Goal: Use online tool/utility: Utilize a website feature to perform a specific function

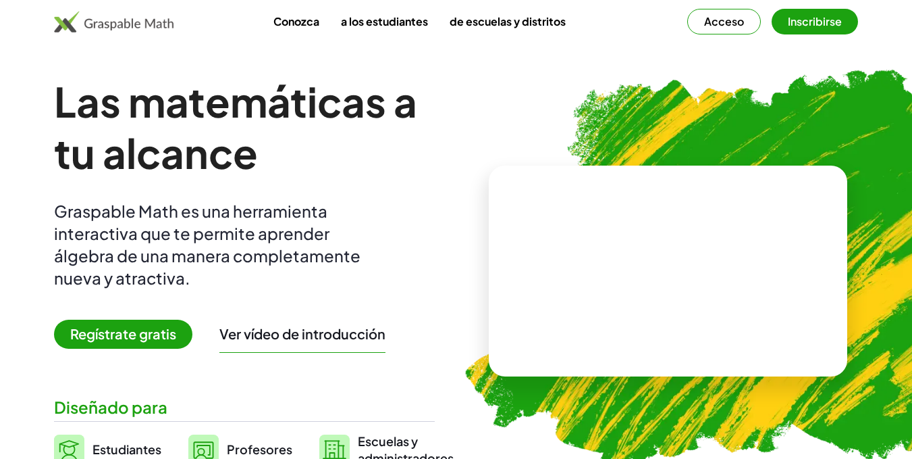
click at [157, 336] on font "Regístrate gratis" at bounding box center [123, 333] width 106 height 17
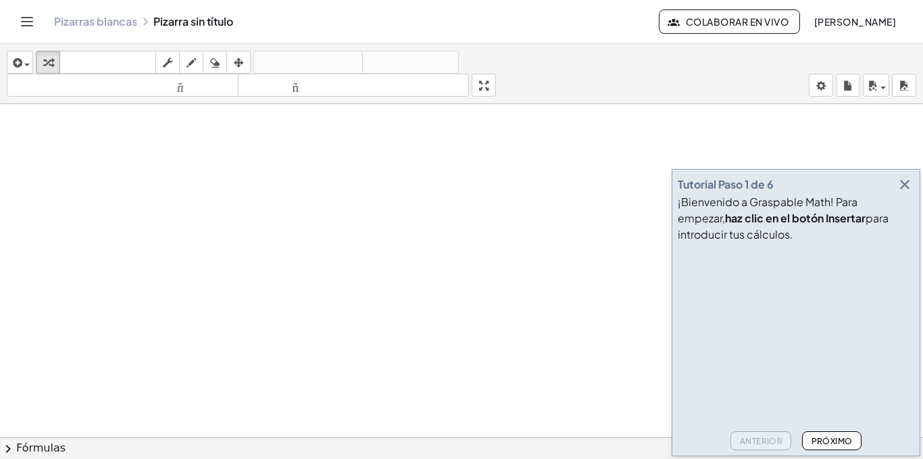
click at [908, 185] on icon "button" at bounding box center [904, 184] width 16 height 16
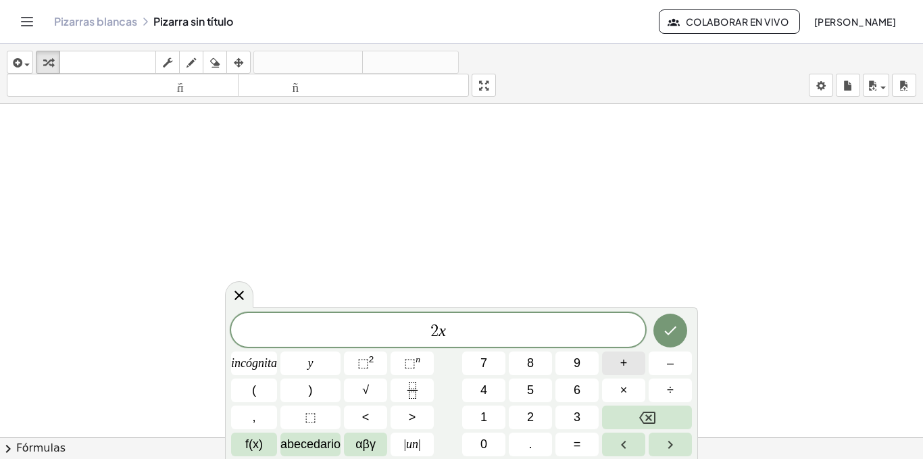
click at [629, 368] on button "+" at bounding box center [623, 363] width 43 height 24
click at [254, 386] on font "(" at bounding box center [254, 390] width 4 height 14
click at [632, 367] on button "+" at bounding box center [623, 363] width 43 height 24
click at [669, 367] on font "–" at bounding box center [670, 363] width 7 height 14
click at [413, 382] on icon "Fracción" at bounding box center [412, 385] width 7 height 7
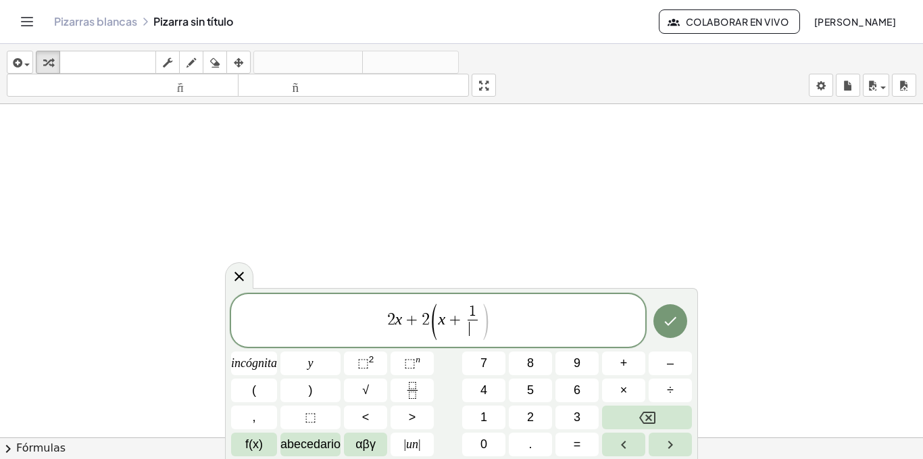
click at [475, 329] on span "​" at bounding box center [472, 328] width 10 height 18
click at [504, 322] on span "2 x + 2 ( x + 1 2 ​ ) ​" at bounding box center [438, 321] width 414 height 38
click at [384, 363] on button "⬚ 2" at bounding box center [365, 363] width 43 height 24
click at [661, 366] on button "–" at bounding box center [669, 363] width 43 height 24
click at [580, 440] on font "=" at bounding box center [576, 444] width 7 height 14
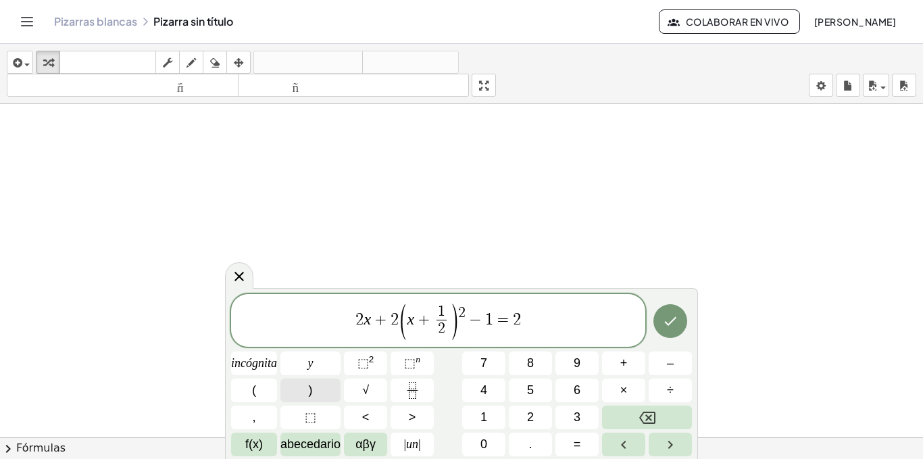
click at [319, 395] on button ")" at bounding box center [310, 390] width 60 height 24
click at [272, 388] on button "(" at bounding box center [254, 390] width 46 height 24
click at [669, 368] on font "–" at bounding box center [670, 363] width 7 height 14
click at [554, 315] on span "2 x + 2 ( x + 1 2 ​ ) 2 − 1 = 2 ( x − 1 ​ )" at bounding box center [438, 321] width 414 height 38
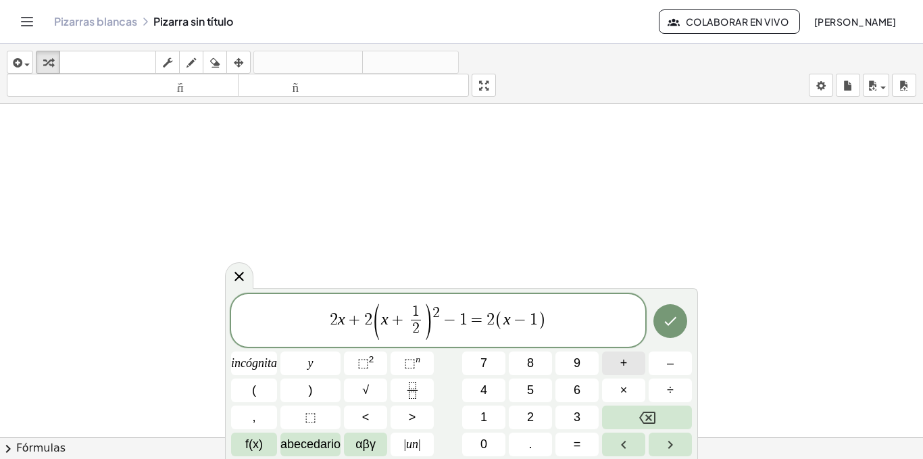
click at [627, 371] on span "+" at bounding box center [623, 363] width 7 height 18
click at [682, 326] on button "Hecho" at bounding box center [670, 321] width 34 height 34
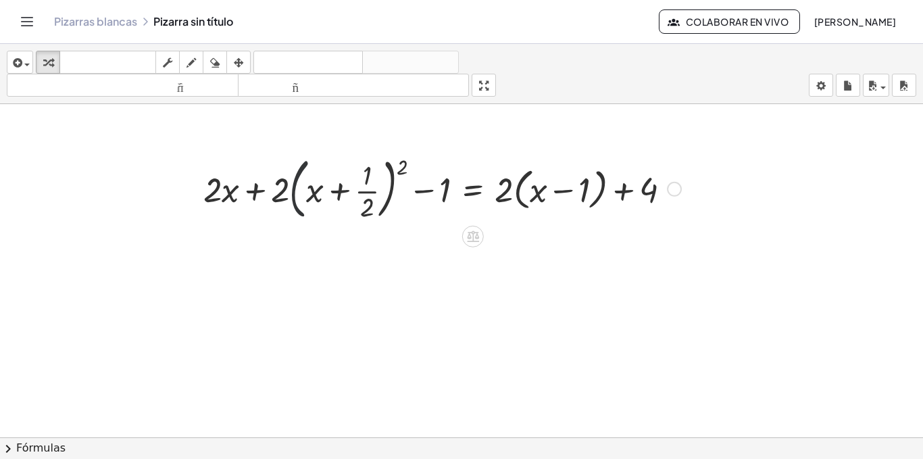
click at [305, 192] on div at bounding box center [442, 187] width 491 height 73
click at [345, 189] on div at bounding box center [442, 187] width 491 height 73
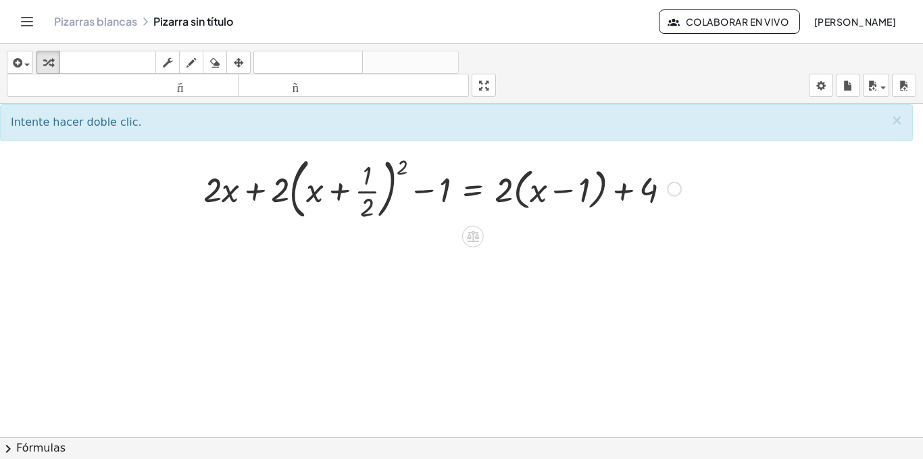
click at [278, 187] on div at bounding box center [442, 187] width 491 height 73
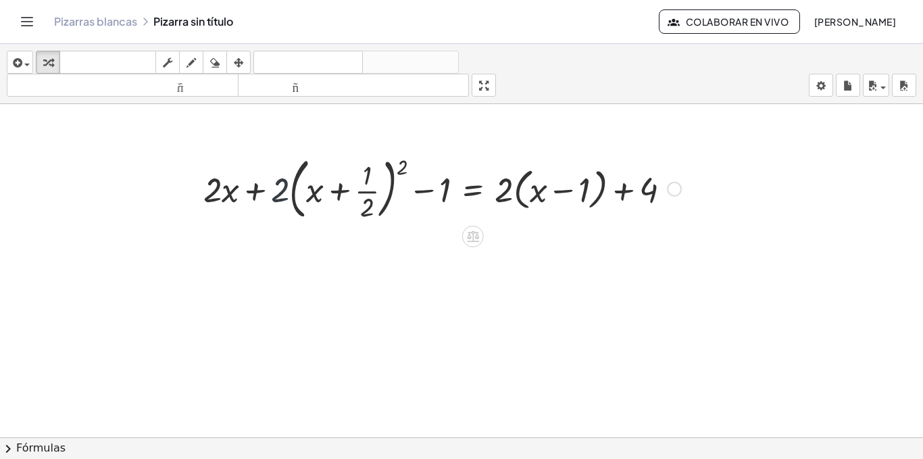
click at [278, 187] on div at bounding box center [442, 187] width 491 height 73
click at [401, 160] on div at bounding box center [442, 187] width 491 height 73
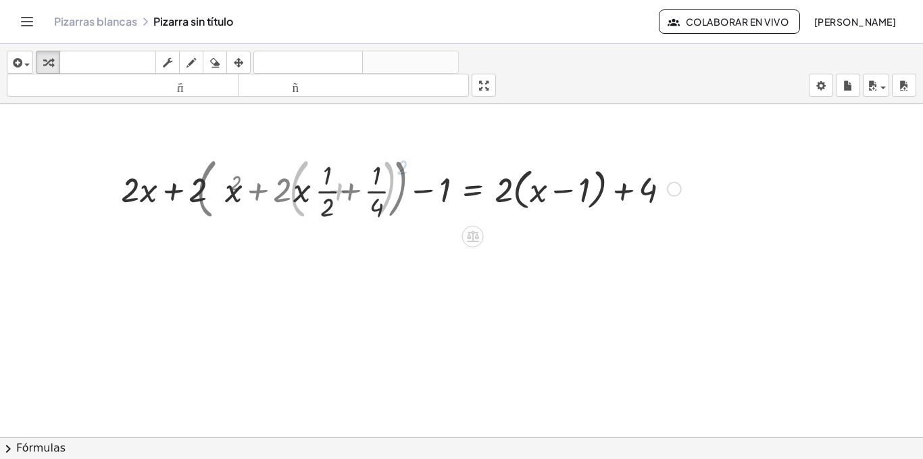
click at [401, 160] on div at bounding box center [396, 187] width 584 height 73
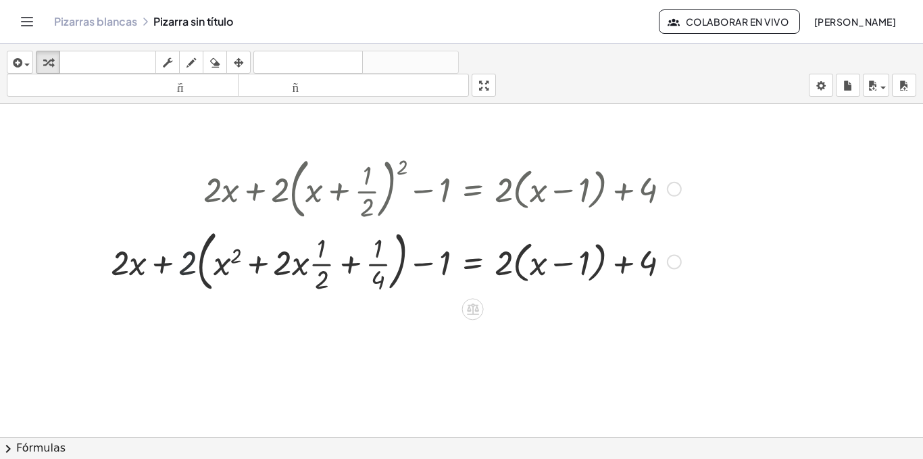
click at [187, 265] on div at bounding box center [396, 260] width 584 height 73
click at [238, 261] on div at bounding box center [396, 260] width 584 height 73
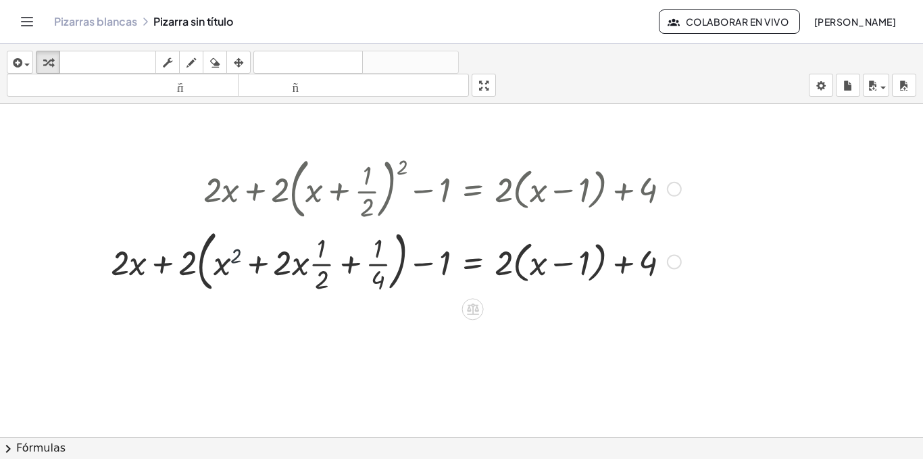
click at [238, 261] on div at bounding box center [396, 260] width 584 height 73
drag, startPoint x: 184, startPoint y: 260, endPoint x: 272, endPoint y: 256, distance: 87.9
click at [272, 256] on div at bounding box center [396, 260] width 584 height 73
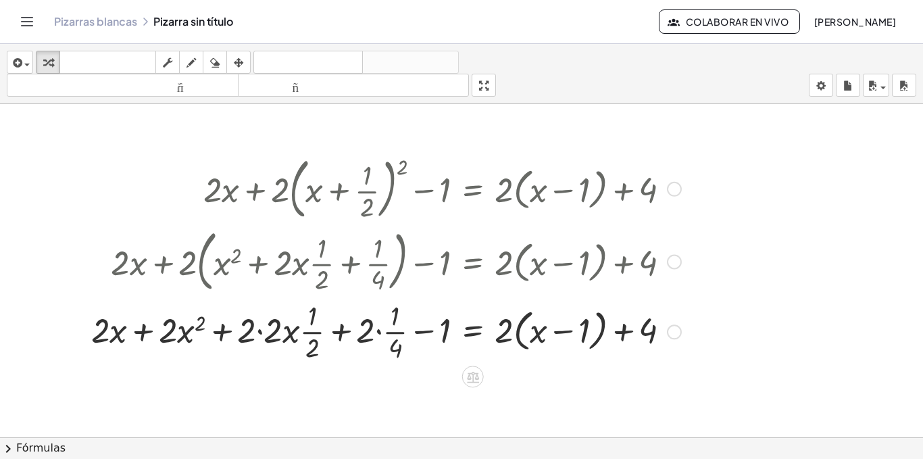
click at [257, 332] on div at bounding box center [385, 331] width 603 height 68
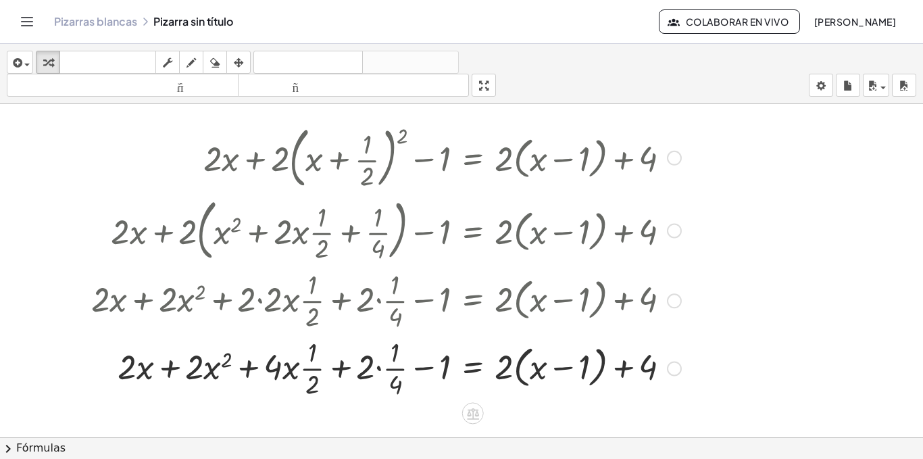
scroll to position [36, 0]
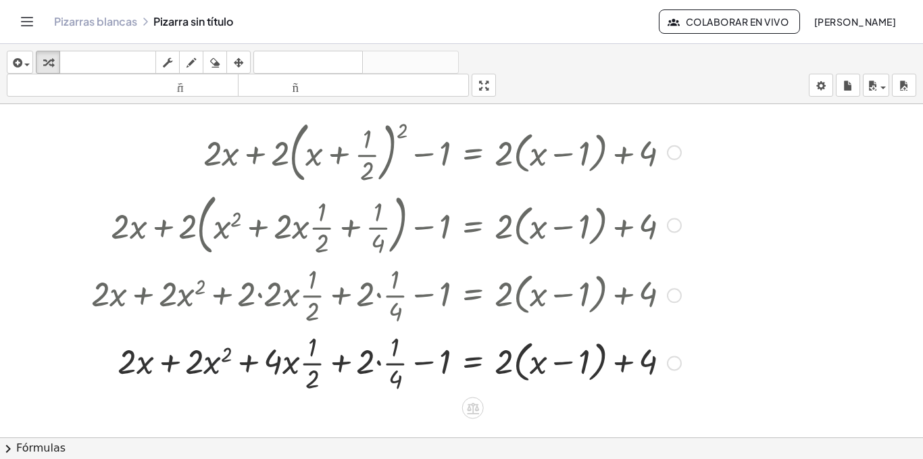
click at [213, 353] on div at bounding box center [385, 362] width 603 height 68
click at [227, 350] on div at bounding box center [385, 362] width 603 height 68
click at [369, 368] on div at bounding box center [385, 362] width 603 height 68
click at [378, 361] on div at bounding box center [385, 362] width 603 height 68
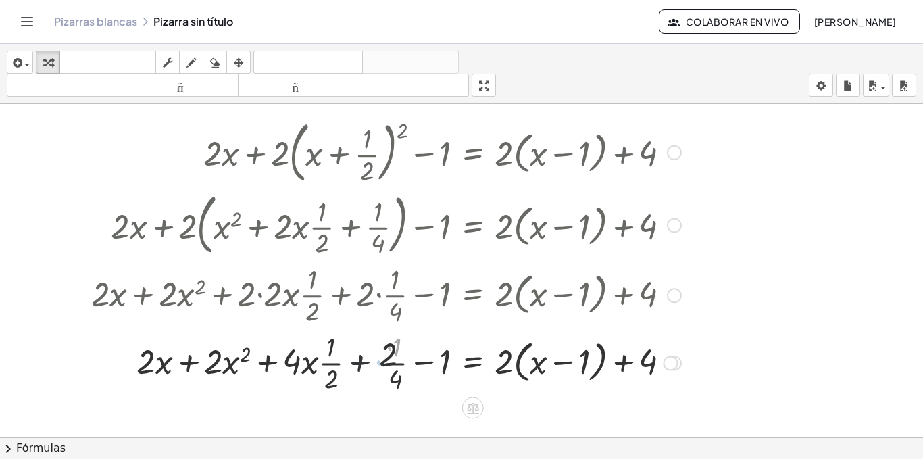
click at [378, 361] on div at bounding box center [385, 362] width 603 height 68
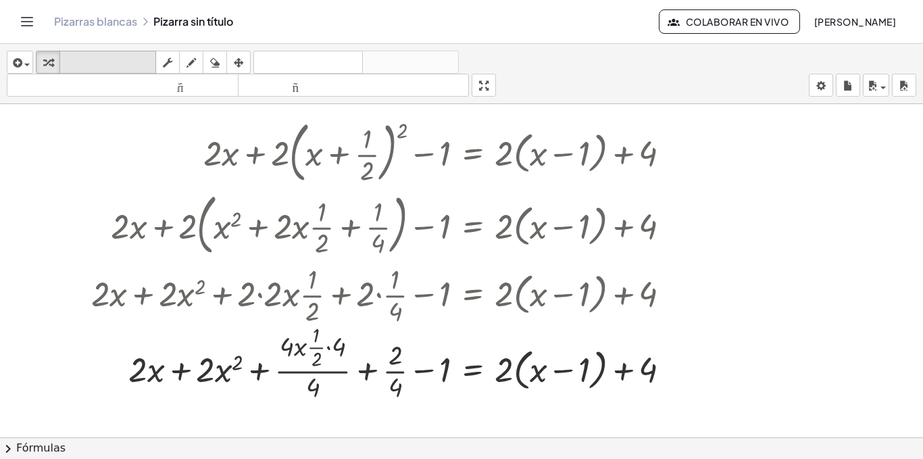
click at [123, 56] on font "teclado" at bounding box center [108, 62] width 90 height 13
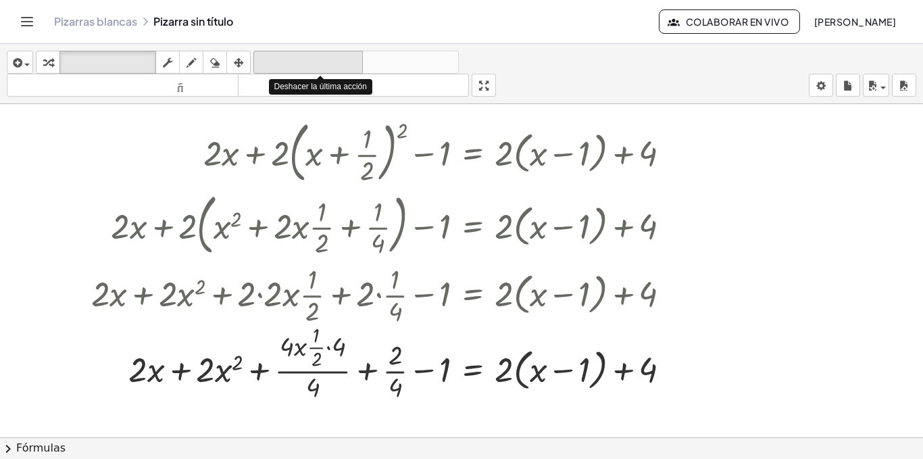
click at [270, 52] on button "deshacer deshacer" at bounding box center [307, 62] width 109 height 23
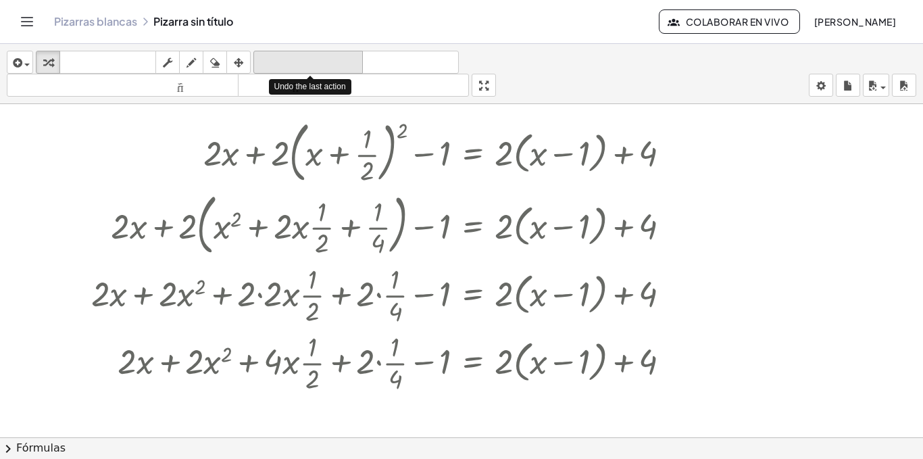
click at [291, 63] on font "deshacer" at bounding box center [308, 62] width 103 height 13
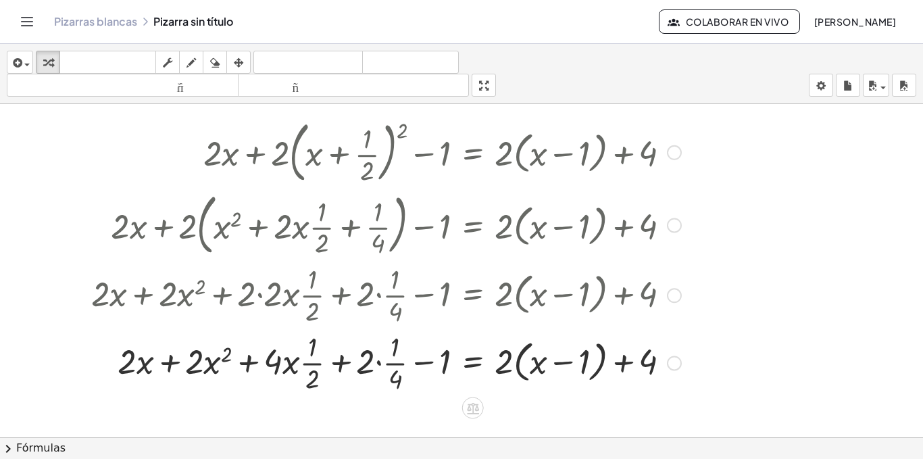
click at [394, 359] on div at bounding box center [379, 362] width 615 height 68
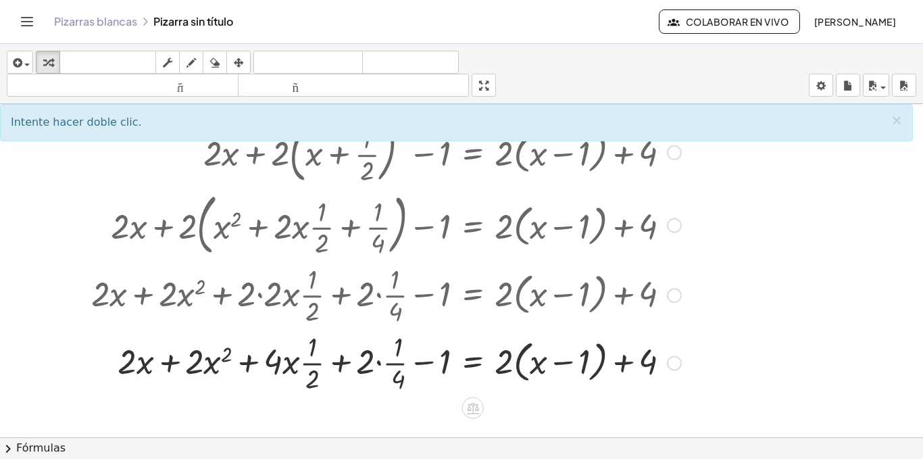
click at [394, 359] on div at bounding box center [379, 362] width 615 height 68
click at [378, 363] on div at bounding box center [379, 362] width 615 height 68
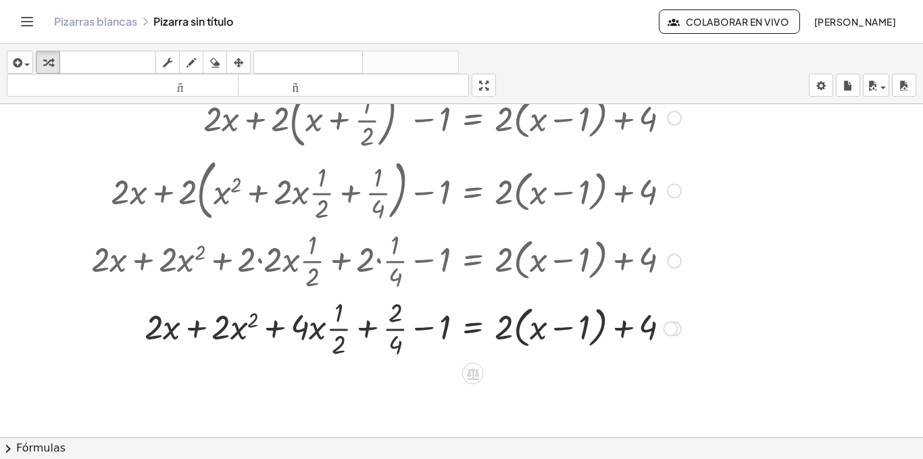
scroll to position [72, 0]
click at [510, 315] on div at bounding box center [385, 326] width 603 height 68
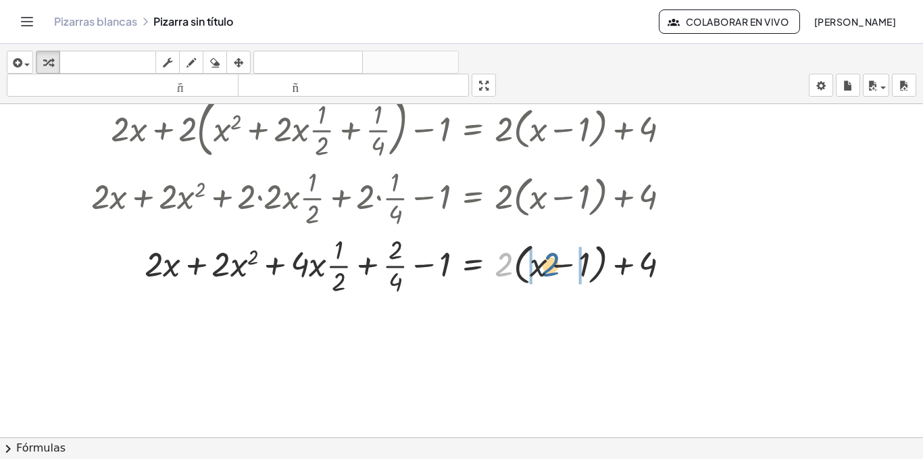
drag, startPoint x: 504, startPoint y: 268, endPoint x: 552, endPoint y: 268, distance: 48.0
click at [552, 268] on div at bounding box center [385, 264] width 603 height 68
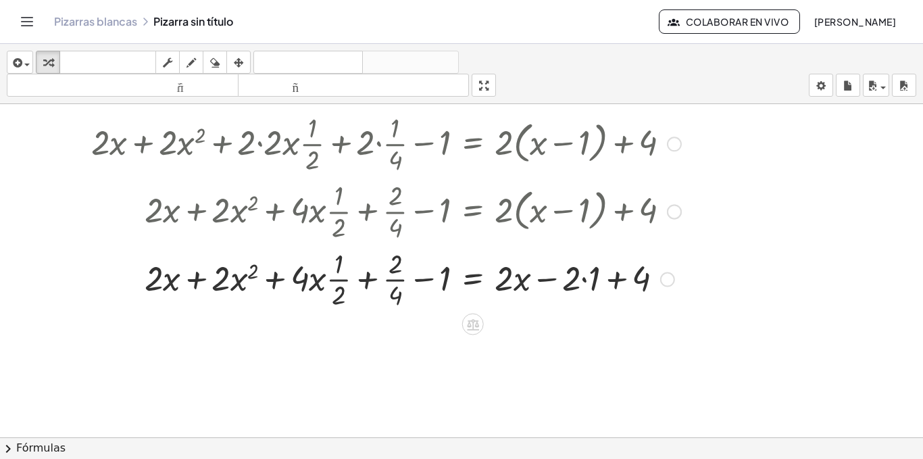
scroll to position [188, 0]
click at [582, 274] on div at bounding box center [385, 278] width 603 height 68
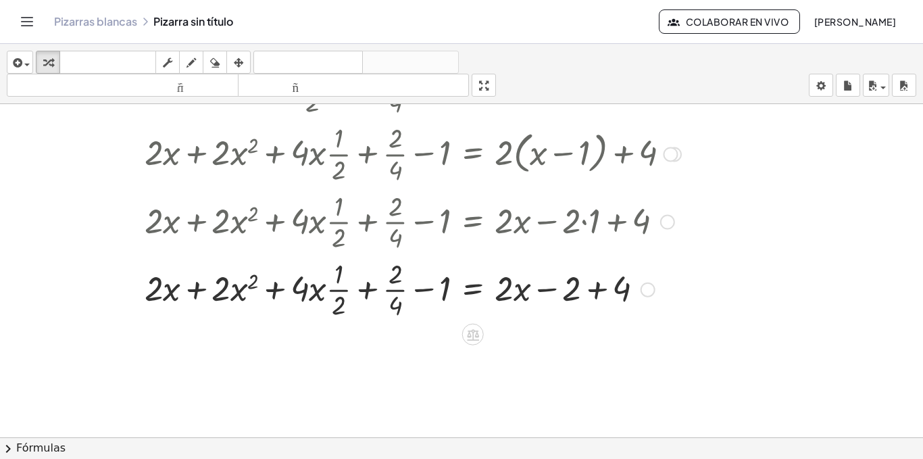
scroll to position [246, 0]
click at [231, 292] on div at bounding box center [385, 288] width 603 height 68
click at [253, 274] on div at bounding box center [385, 288] width 603 height 68
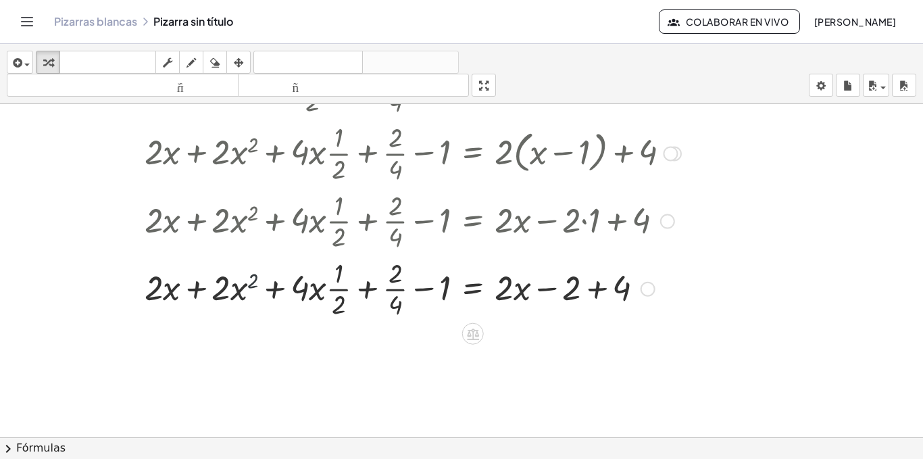
click at [253, 274] on div at bounding box center [385, 288] width 603 height 68
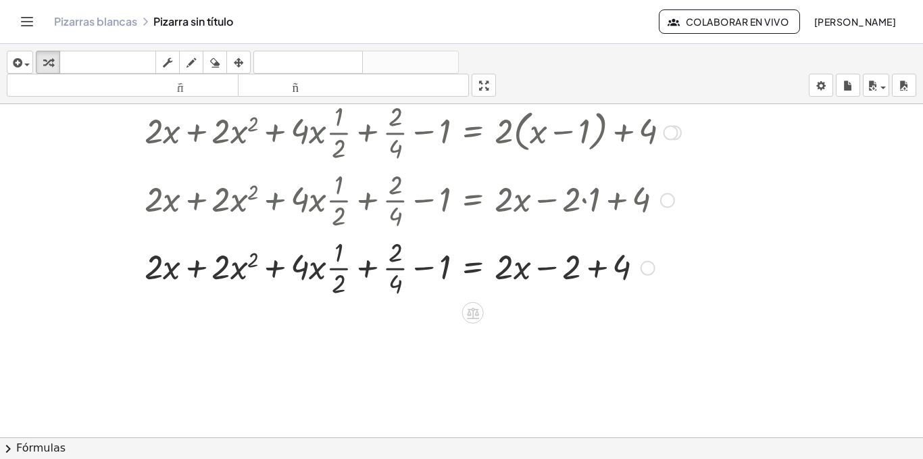
scroll to position [267, 0]
drag, startPoint x: 390, startPoint y: 265, endPoint x: 650, endPoint y: 266, distance: 260.0
click at [650, 266] on div at bounding box center [385, 266] width 603 height 68
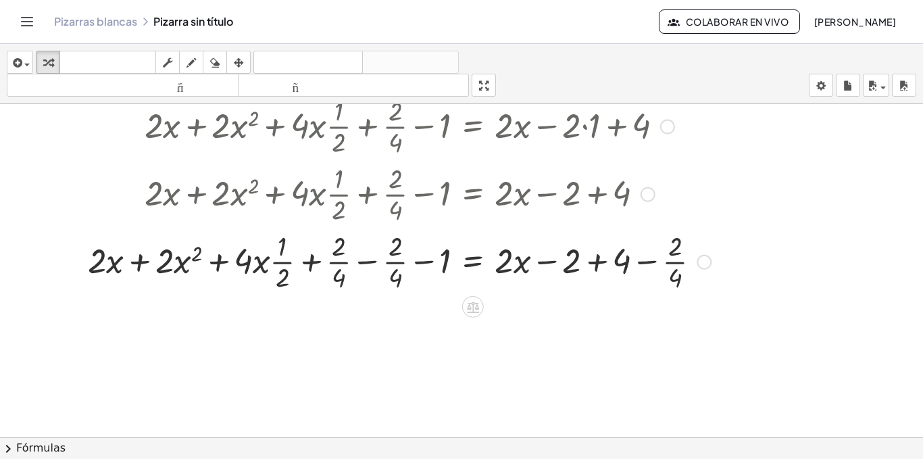
scroll to position [342, 0]
click at [386, 260] on div at bounding box center [399, 260] width 636 height 68
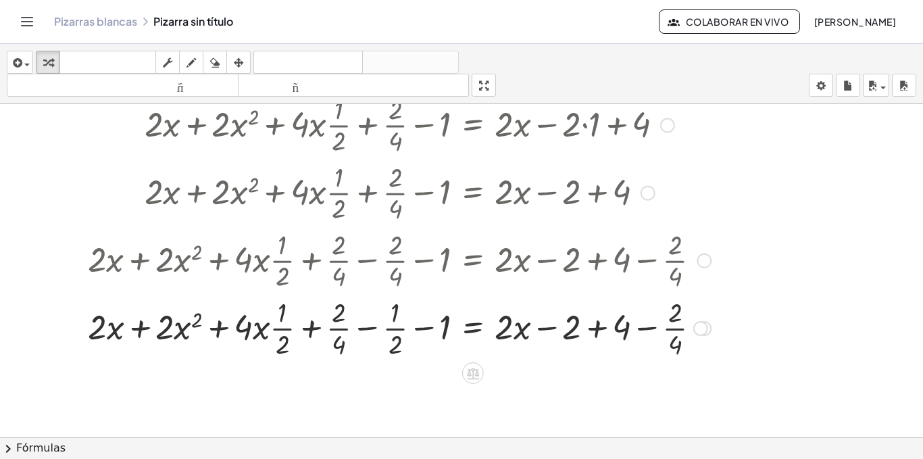
click at [335, 334] on div at bounding box center [399, 327] width 636 height 68
click at [365, 326] on div at bounding box center [399, 327] width 636 height 68
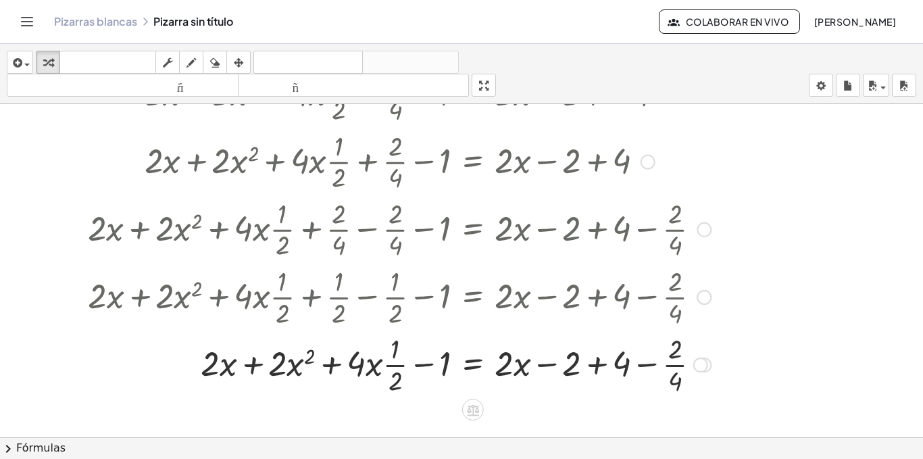
scroll to position [396, 0]
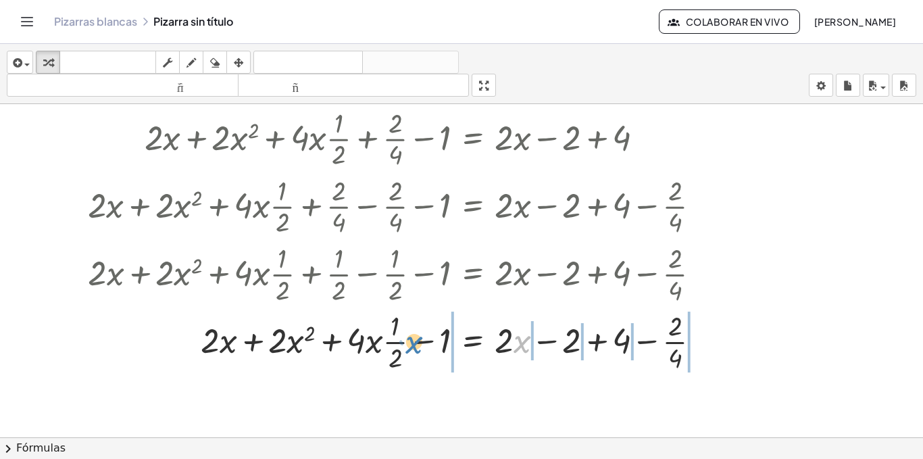
drag, startPoint x: 517, startPoint y: 342, endPoint x: 409, endPoint y: 342, distance: 108.1
click at [409, 342] on div at bounding box center [399, 341] width 636 height 68
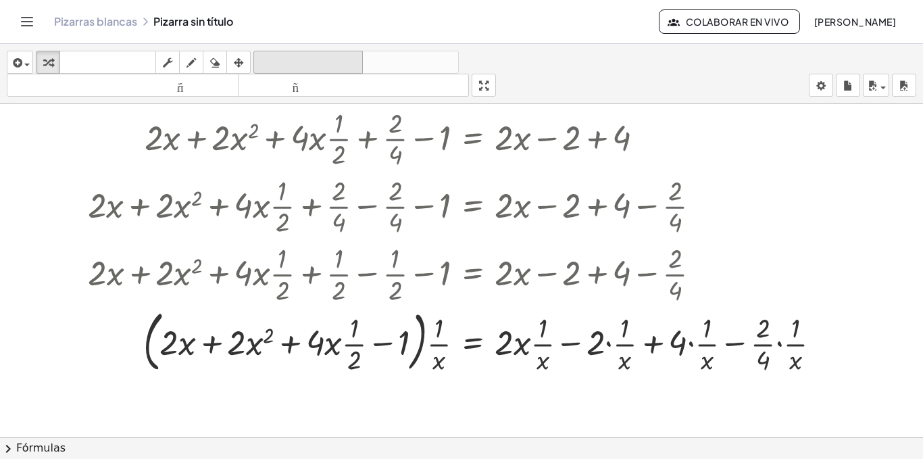
click at [337, 61] on font "deshacer" at bounding box center [308, 62] width 103 height 13
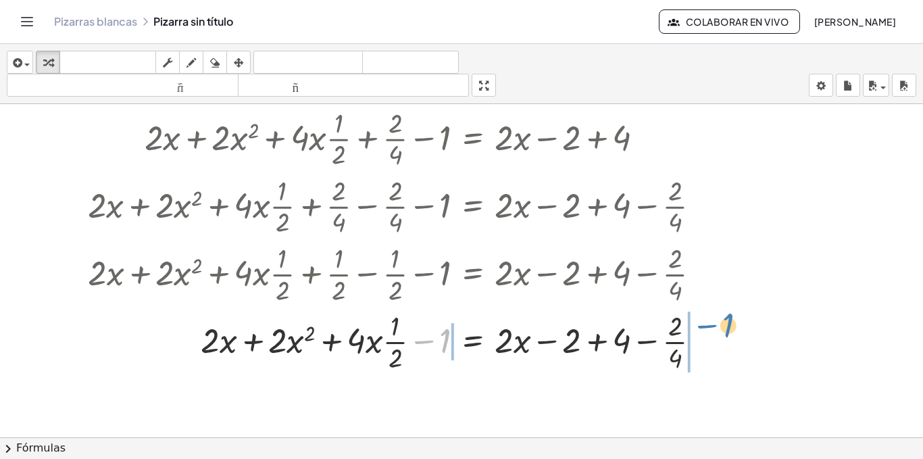
drag, startPoint x: 442, startPoint y: 338, endPoint x: 731, endPoint y: 324, distance: 289.4
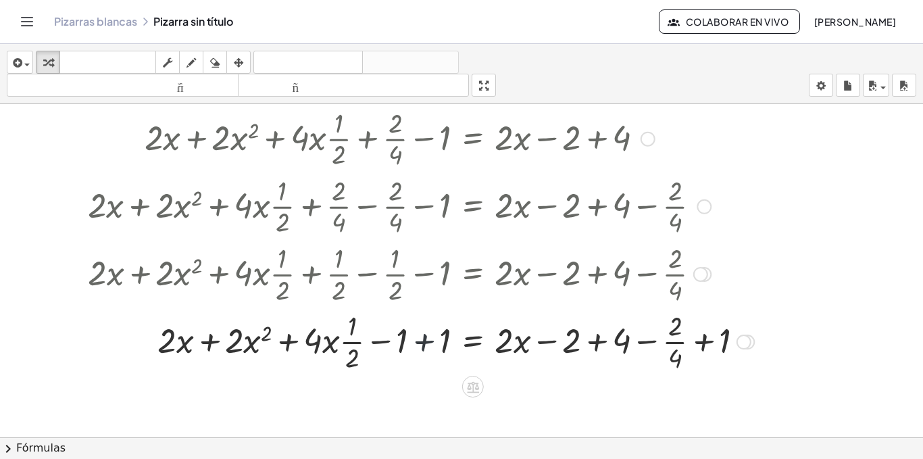
click at [422, 336] on div at bounding box center [420, 341] width 679 height 68
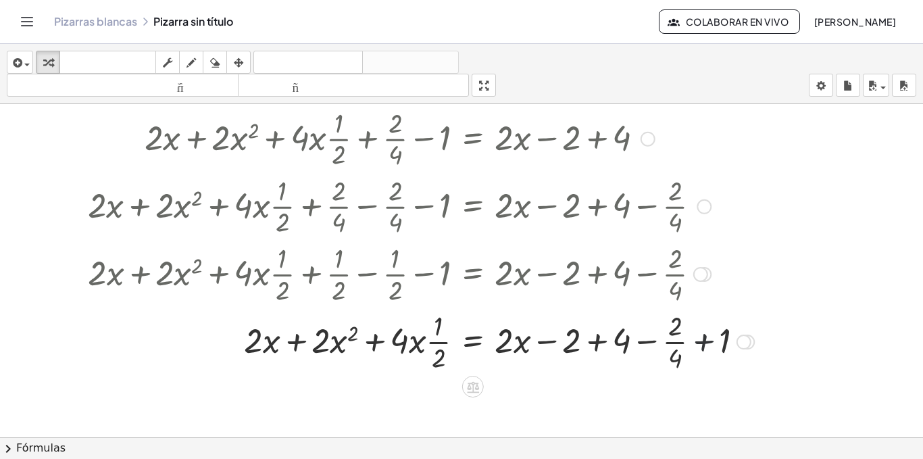
click at [701, 337] on div at bounding box center [420, 341] width 679 height 68
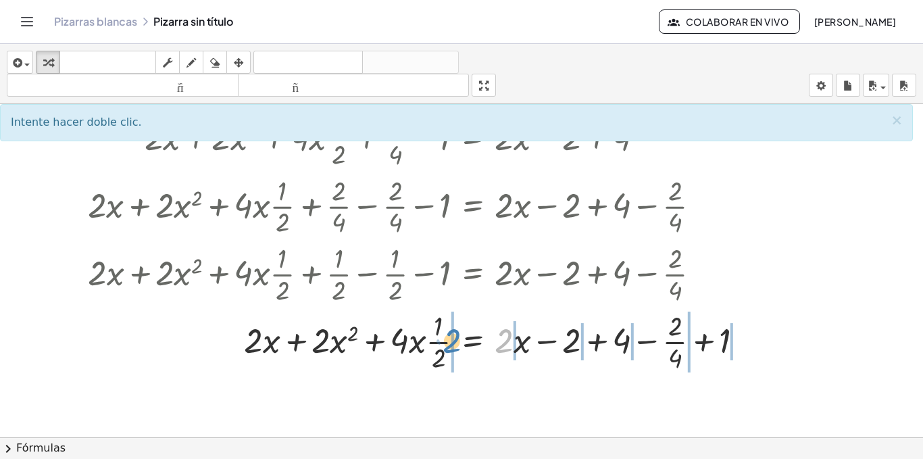
drag, startPoint x: 510, startPoint y: 343, endPoint x: 459, endPoint y: 343, distance: 51.3
click at [459, 343] on div at bounding box center [420, 341] width 679 height 68
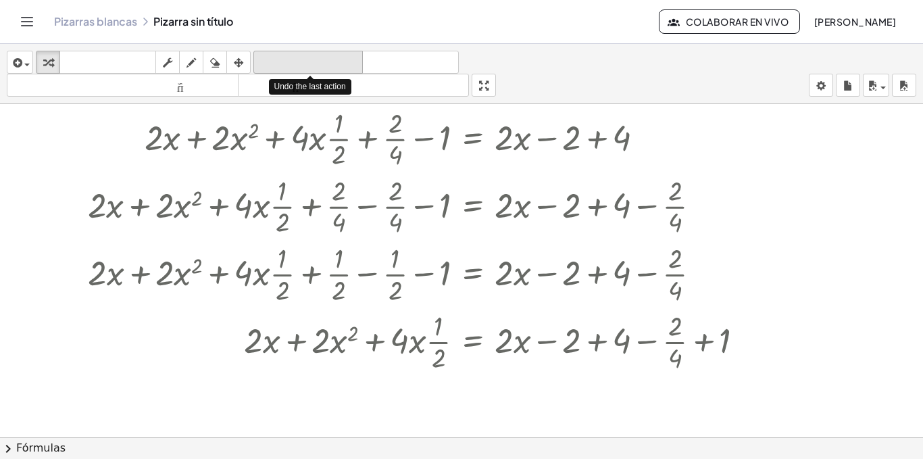
click at [309, 56] on font "deshacer" at bounding box center [308, 62] width 103 height 13
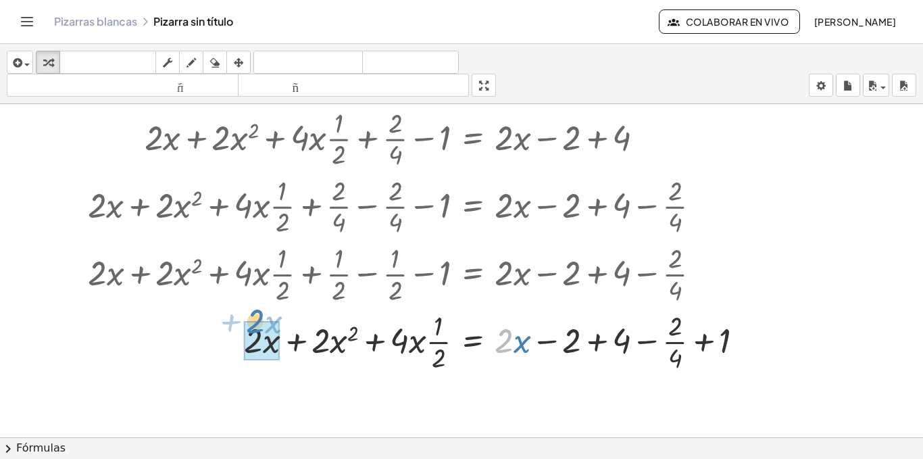
drag, startPoint x: 509, startPoint y: 350, endPoint x: 260, endPoint y: 331, distance: 249.3
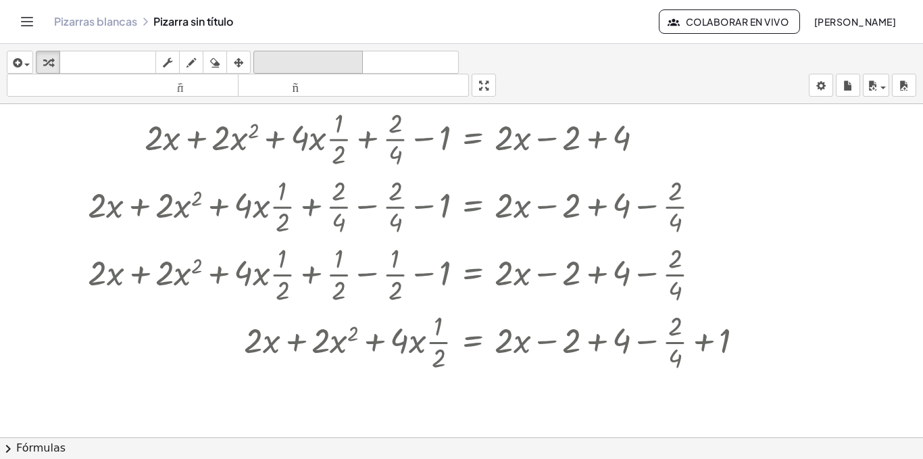
click at [315, 64] on font "deshacer" at bounding box center [308, 62] width 103 height 13
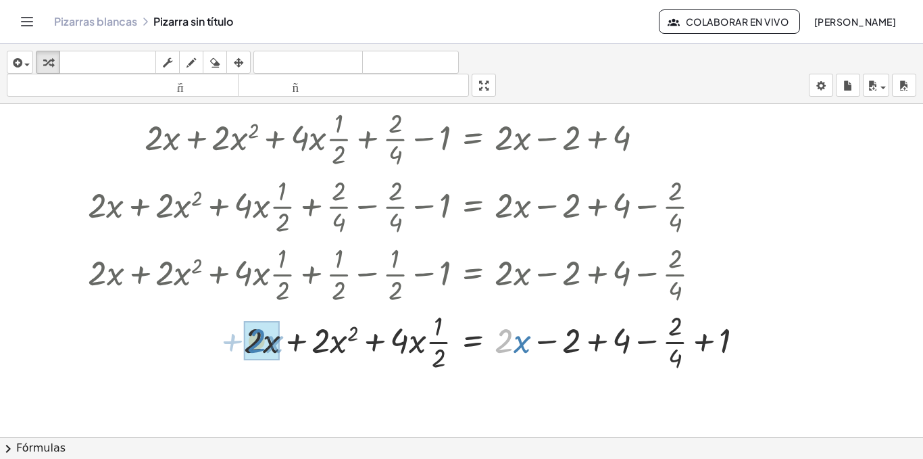
drag, startPoint x: 513, startPoint y: 342, endPoint x: 265, endPoint y: 342, distance: 247.2
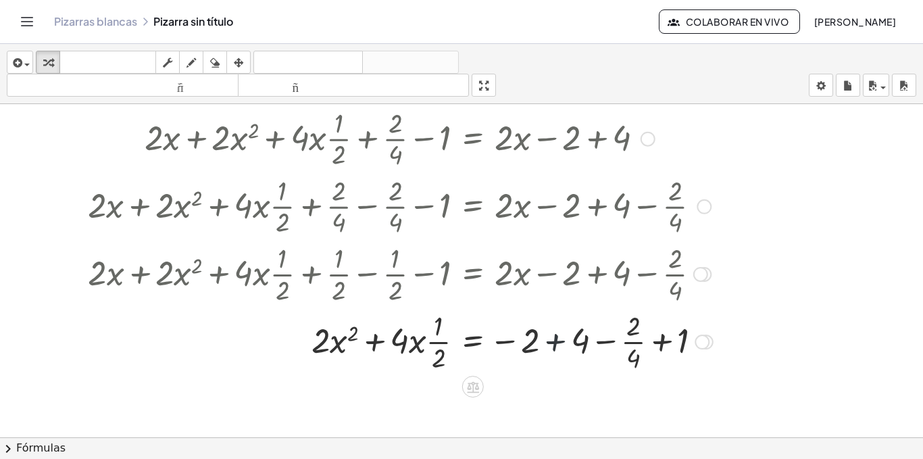
click at [544, 346] on div at bounding box center [400, 341] width 638 height 68
click at [536, 344] on div at bounding box center [399, 341] width 636 height 68
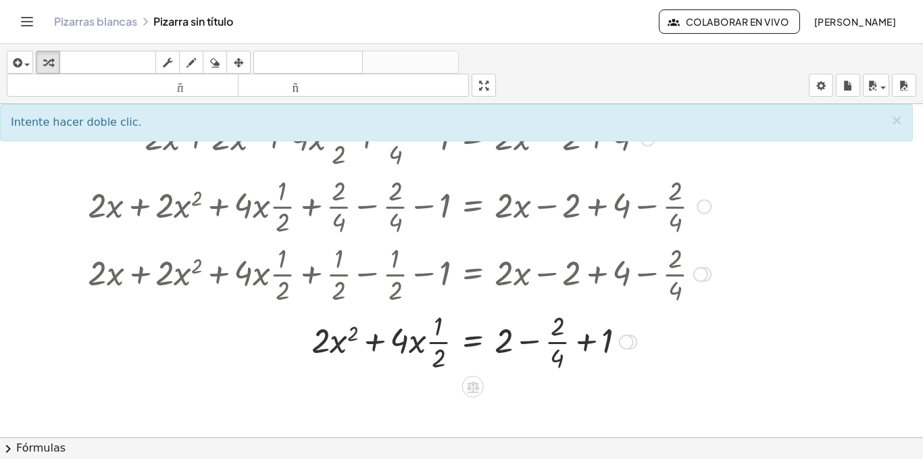
click at [373, 338] on div at bounding box center [399, 341] width 636 height 68
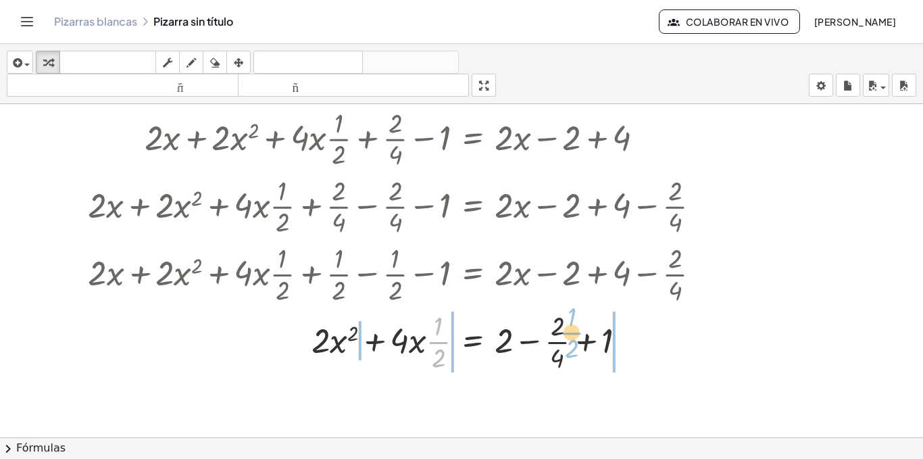
drag, startPoint x: 440, startPoint y: 346, endPoint x: 581, endPoint y: 336, distance: 141.5
click at [581, 336] on div at bounding box center [399, 341] width 636 height 68
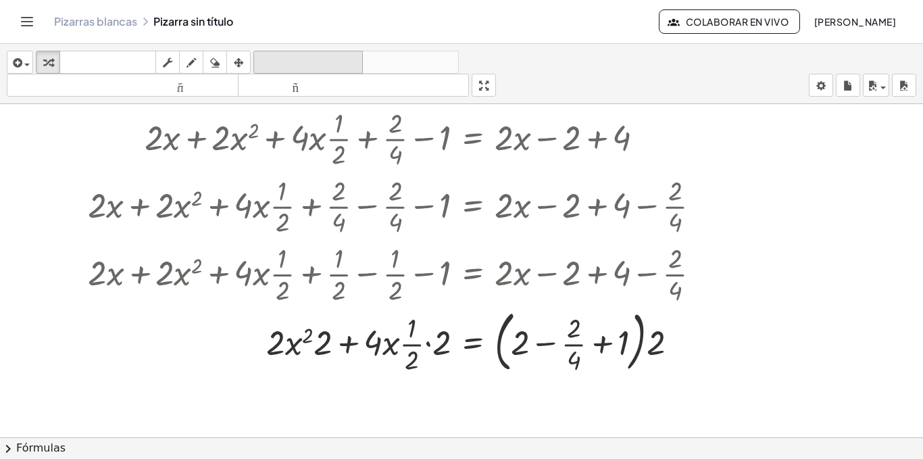
click at [338, 67] on font "deshacer" at bounding box center [308, 62] width 103 height 13
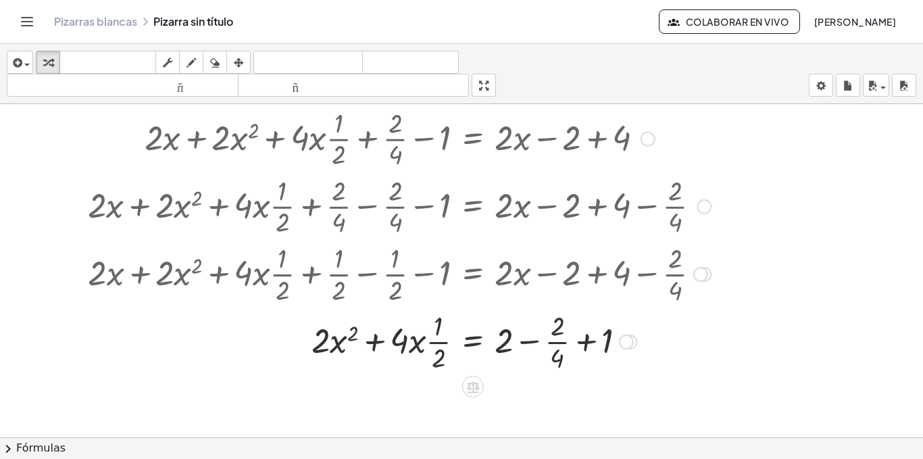
click at [592, 336] on div at bounding box center [396, 341] width 540 height 68
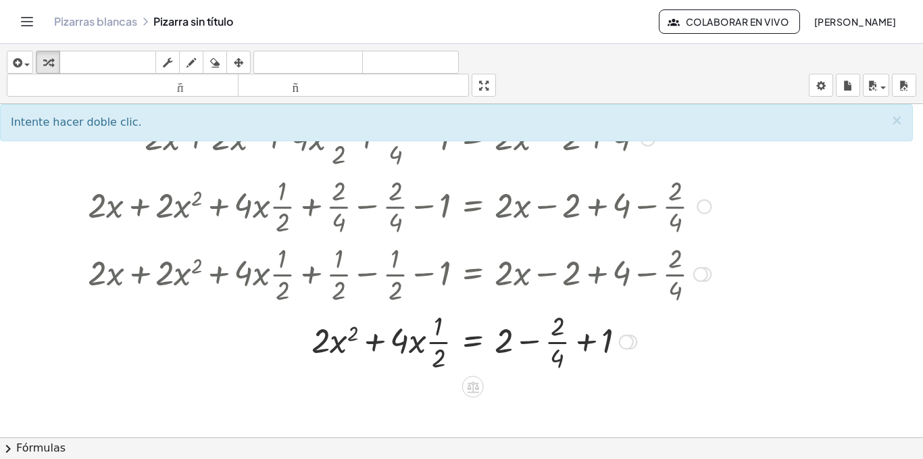
click at [523, 337] on div at bounding box center [396, 341] width 540 height 68
click at [350, 329] on div at bounding box center [396, 341] width 540 height 68
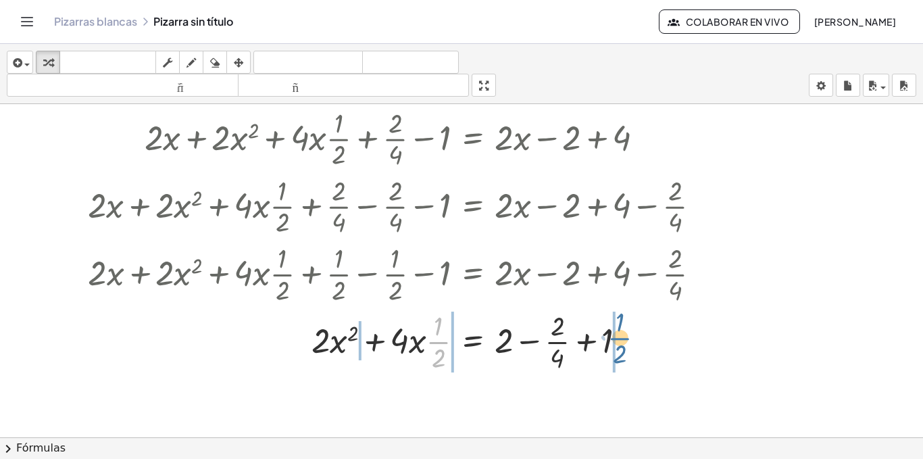
drag, startPoint x: 432, startPoint y: 340, endPoint x: 629, endPoint y: 337, distance: 197.9
click at [629, 337] on div at bounding box center [396, 341] width 540 height 68
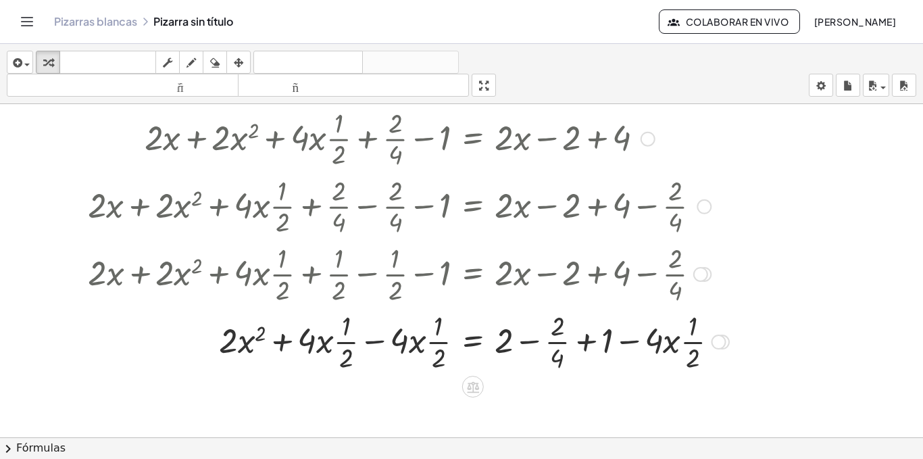
click at [374, 335] on div at bounding box center [408, 341] width 654 height 68
click at [623, 339] on div at bounding box center [408, 341] width 654 height 68
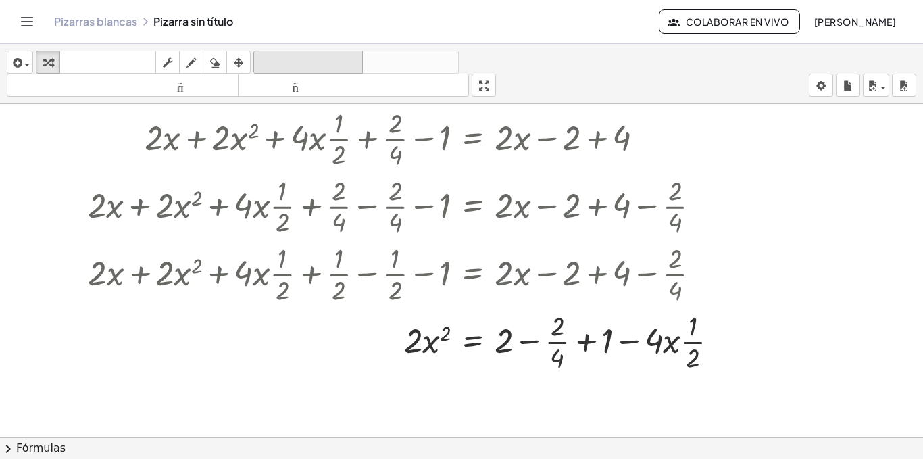
click at [317, 57] on font "deshacer" at bounding box center [308, 62] width 103 height 13
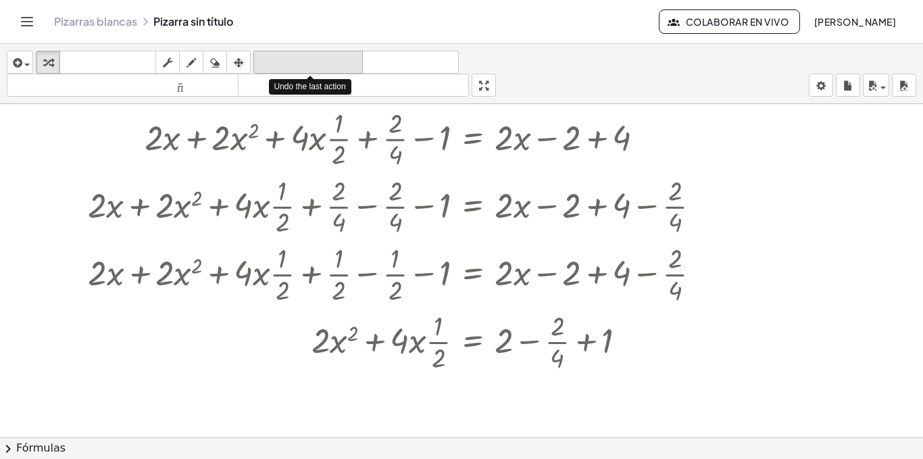
click at [317, 57] on font "deshacer" at bounding box center [308, 62] width 103 height 13
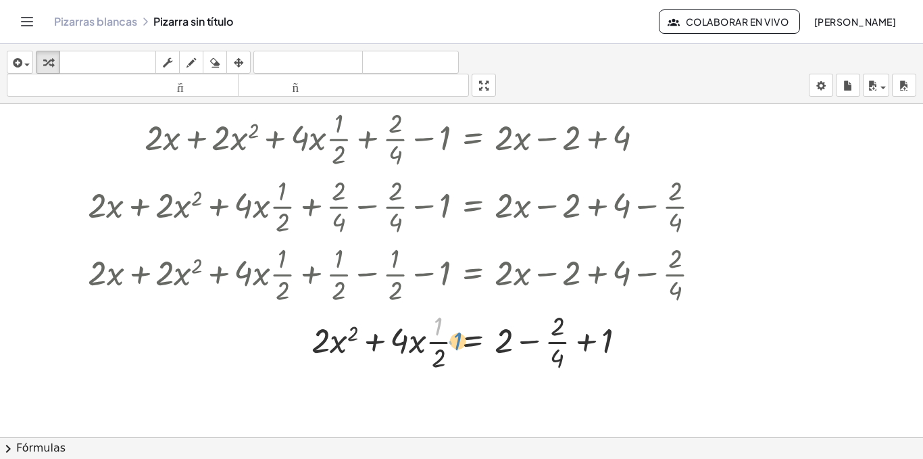
drag, startPoint x: 439, startPoint y: 322, endPoint x: 438, endPoint y: 336, distance: 14.9
drag, startPoint x: 436, startPoint y: 340, endPoint x: 653, endPoint y: 341, distance: 217.5
click at [653, 341] on div at bounding box center [399, 341] width 636 height 68
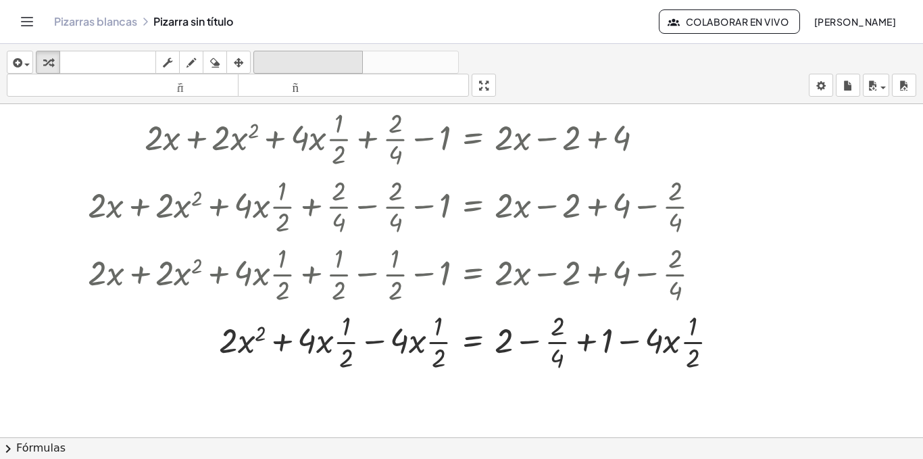
click at [331, 59] on font "deshacer" at bounding box center [308, 62] width 103 height 13
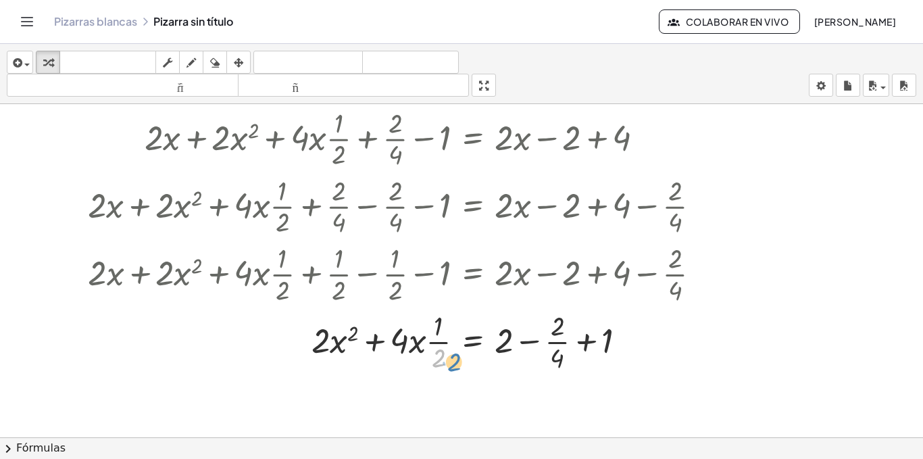
drag, startPoint x: 435, startPoint y: 355, endPoint x: 451, endPoint y: 360, distance: 16.2
click at [451, 360] on div at bounding box center [399, 341] width 636 height 68
drag, startPoint x: 438, startPoint y: 338, endPoint x: 528, endPoint y: 336, distance: 90.5
click at [528, 336] on div at bounding box center [399, 341] width 636 height 68
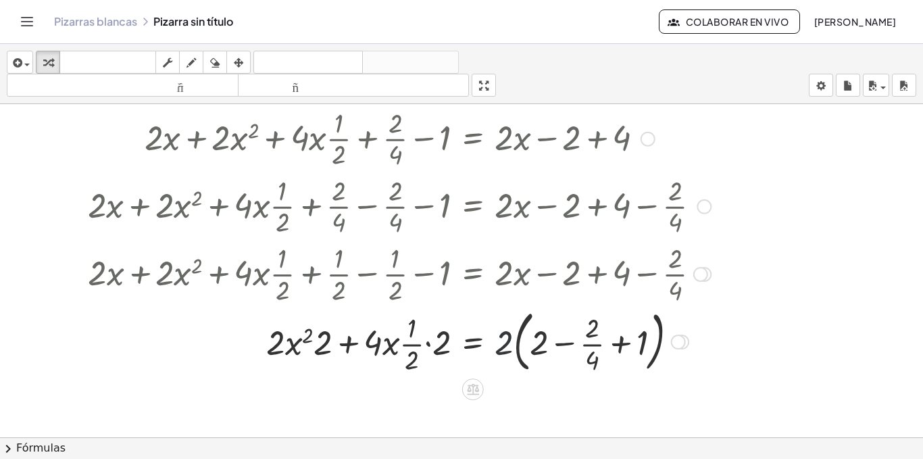
click at [502, 343] on div at bounding box center [399, 340] width 636 height 73
click at [509, 345] on div at bounding box center [399, 340] width 636 height 73
click at [525, 349] on div at bounding box center [399, 340] width 636 height 73
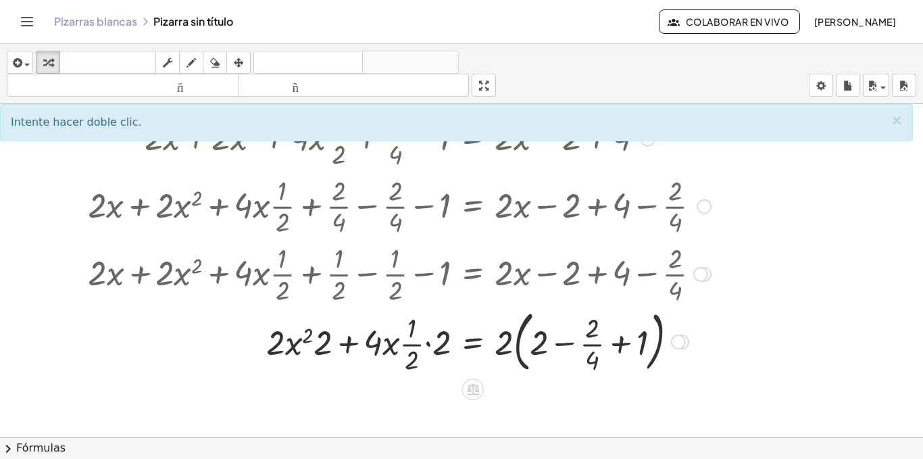
click at [420, 341] on div at bounding box center [399, 340] width 636 height 73
click at [526, 353] on div at bounding box center [399, 340] width 636 height 73
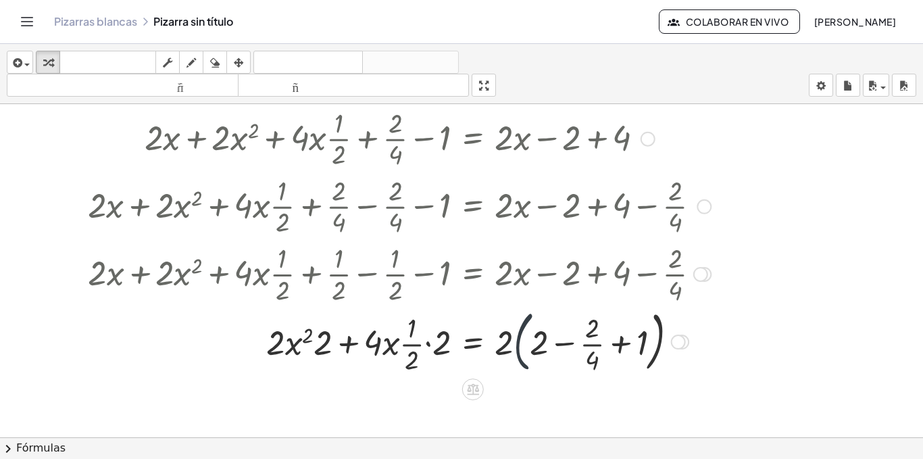
click at [526, 353] on div at bounding box center [399, 340] width 636 height 73
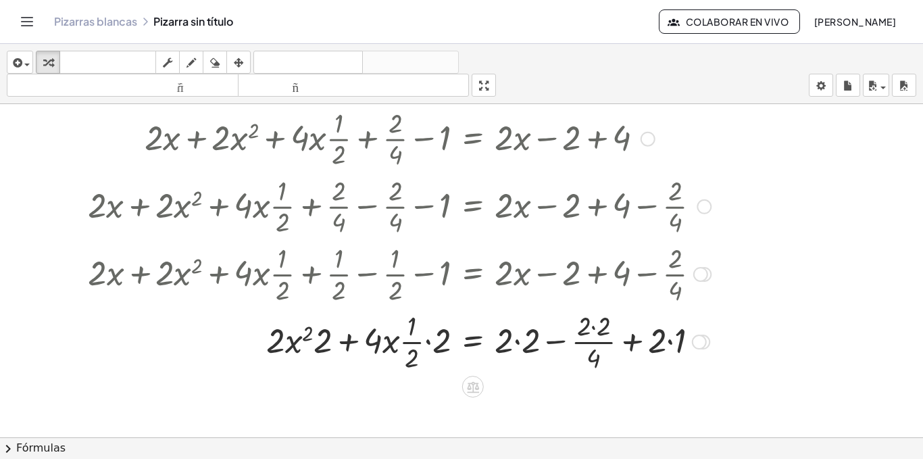
click at [427, 343] on div at bounding box center [399, 341] width 636 height 68
click at [411, 343] on div at bounding box center [399, 341] width 636 height 68
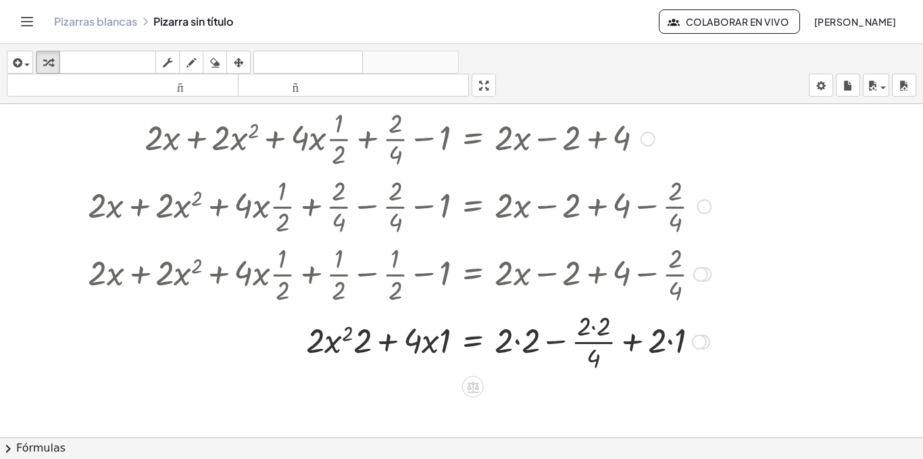
click at [411, 343] on div at bounding box center [399, 341] width 636 height 68
click at [395, 343] on div at bounding box center [399, 341] width 636 height 68
click at [337, 339] on div at bounding box center [399, 341] width 636 height 68
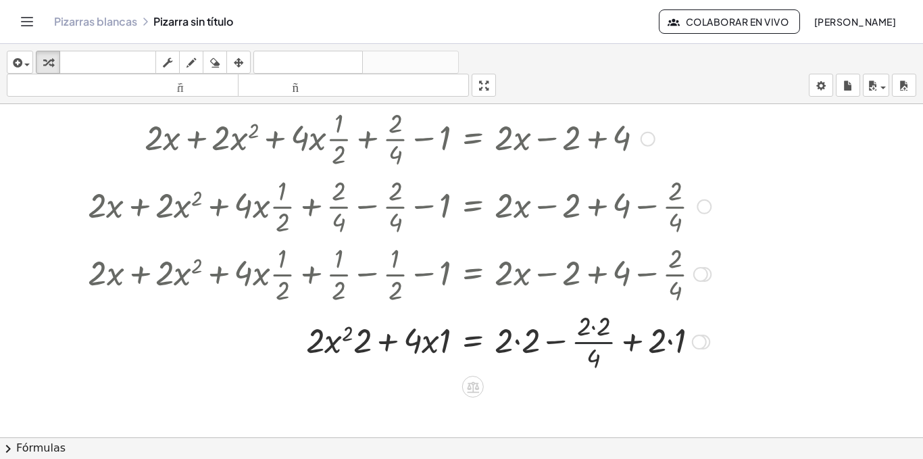
click at [596, 337] on div at bounding box center [399, 341] width 636 height 68
click at [563, 338] on div at bounding box center [399, 341] width 636 height 68
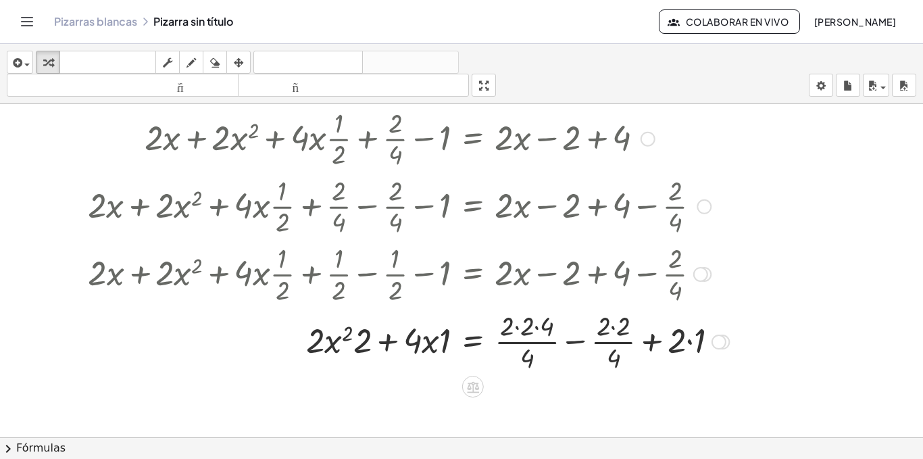
click at [647, 340] on div at bounding box center [408, 341] width 654 height 68
click at [647, 340] on div at bounding box center [419, 341] width 676 height 68
click at [647, 340] on div at bounding box center [421, 341] width 681 height 68
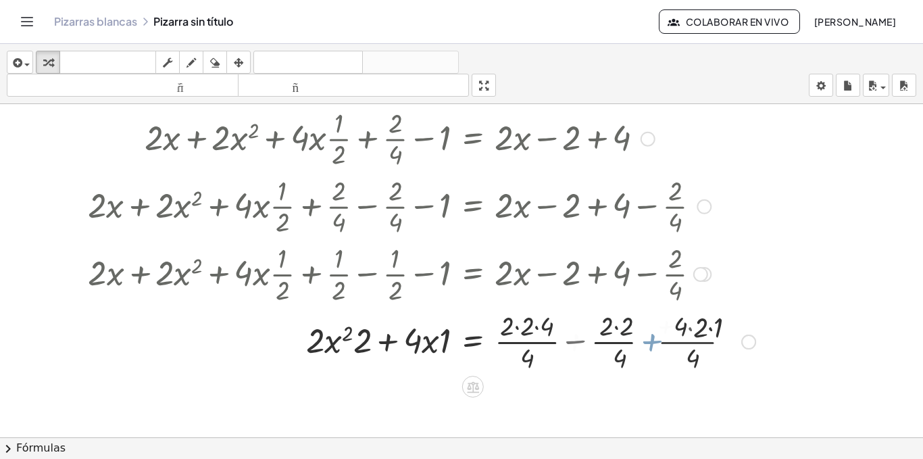
click at [647, 340] on div at bounding box center [421, 341] width 681 height 68
click at [648, 340] on div at bounding box center [411, 341] width 661 height 68
click at [507, 328] on div at bounding box center [411, 341] width 661 height 68
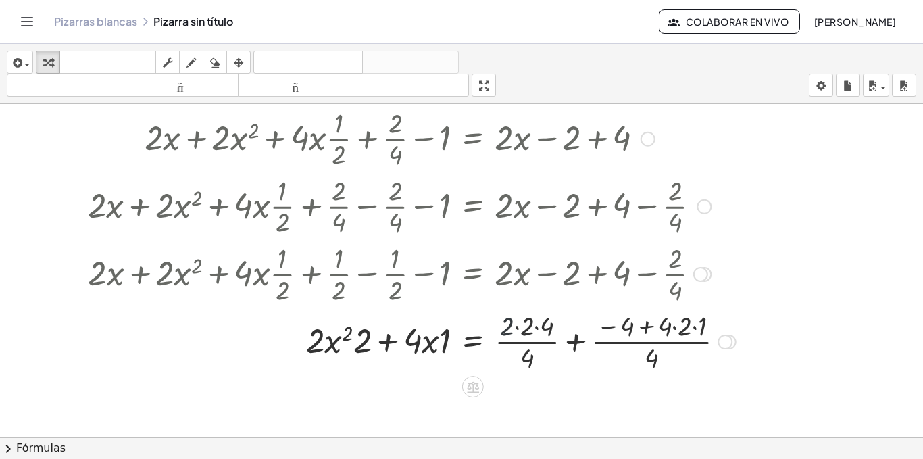
click at [507, 328] on div at bounding box center [411, 341] width 661 height 68
click at [519, 326] on div at bounding box center [401, 341] width 641 height 68
click at [519, 326] on div at bounding box center [399, 341] width 636 height 68
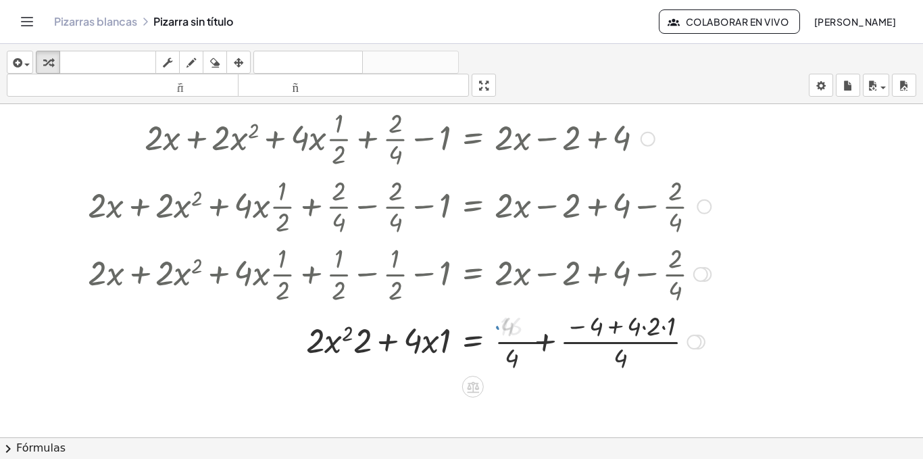
click at [519, 326] on div at bounding box center [399, 341] width 636 height 68
drag, startPoint x: 519, startPoint y: 326, endPoint x: 552, endPoint y: 342, distance: 36.2
click at [552, 342] on div at bounding box center [399, 341] width 636 height 68
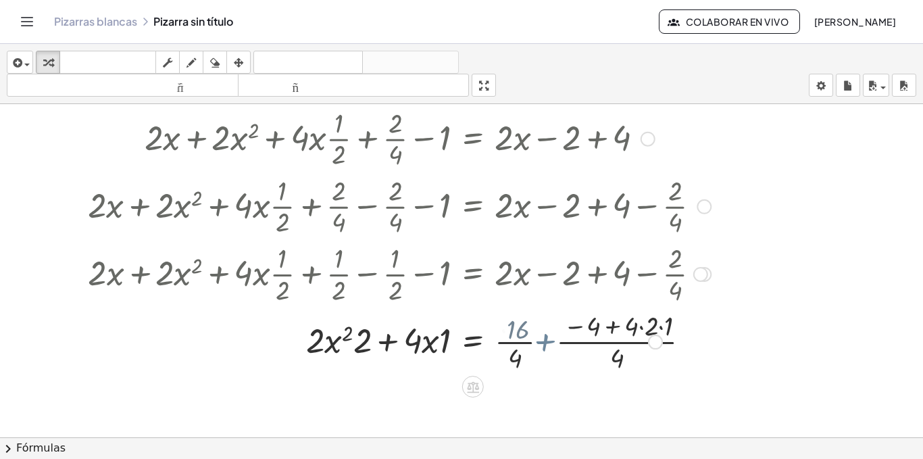
click at [552, 342] on div at bounding box center [399, 341] width 636 height 68
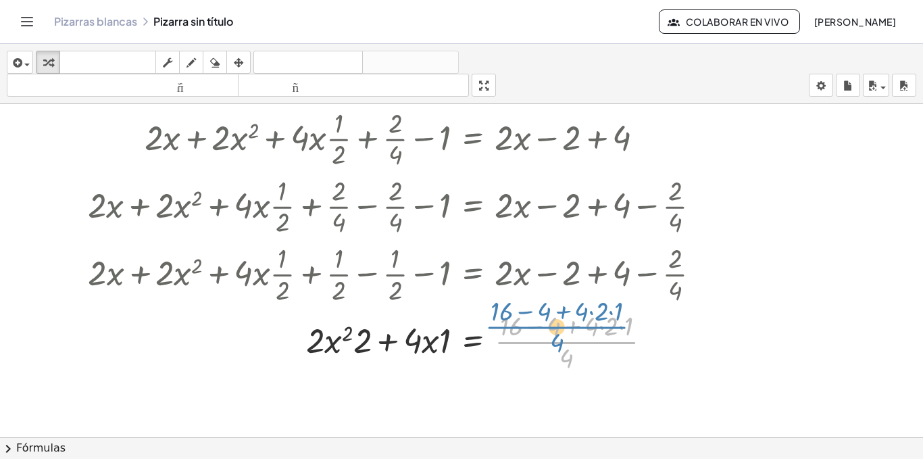
drag, startPoint x: 552, startPoint y: 342, endPoint x: 543, endPoint y: 328, distance: 16.7
click at [543, 328] on div at bounding box center [399, 341] width 636 height 68
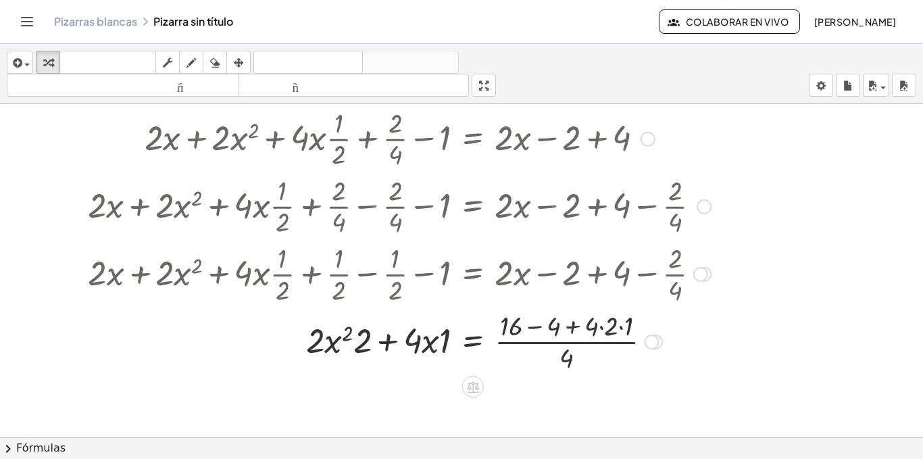
click at [543, 328] on div at bounding box center [399, 341] width 636 height 68
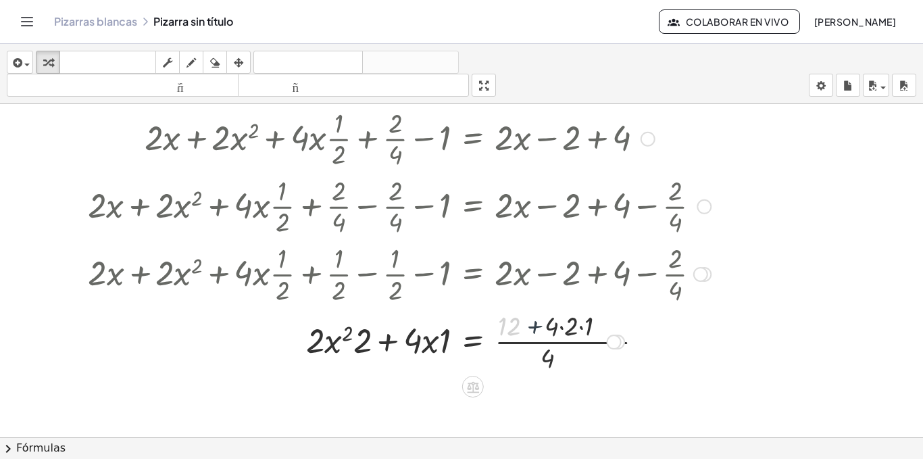
click at [543, 328] on div at bounding box center [399, 341] width 636 height 68
click at [548, 328] on div at bounding box center [399, 341] width 636 height 68
click at [563, 327] on div at bounding box center [399, 341] width 636 height 68
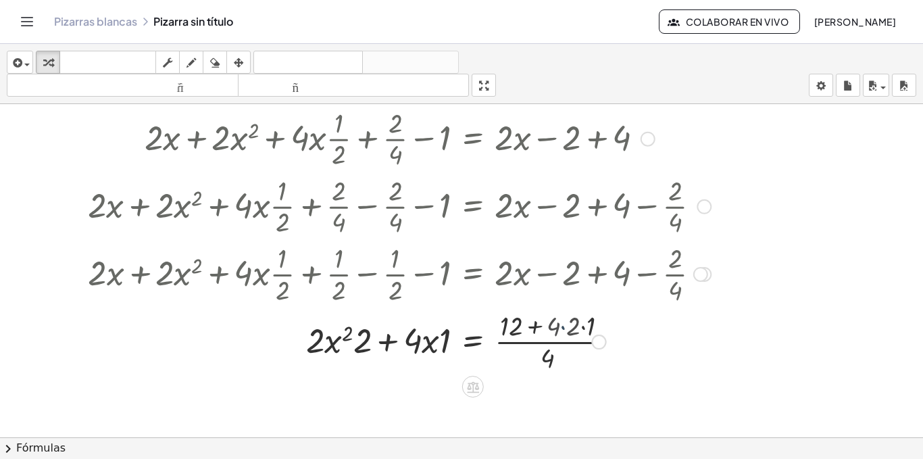
click at [563, 327] on div at bounding box center [399, 341] width 636 height 68
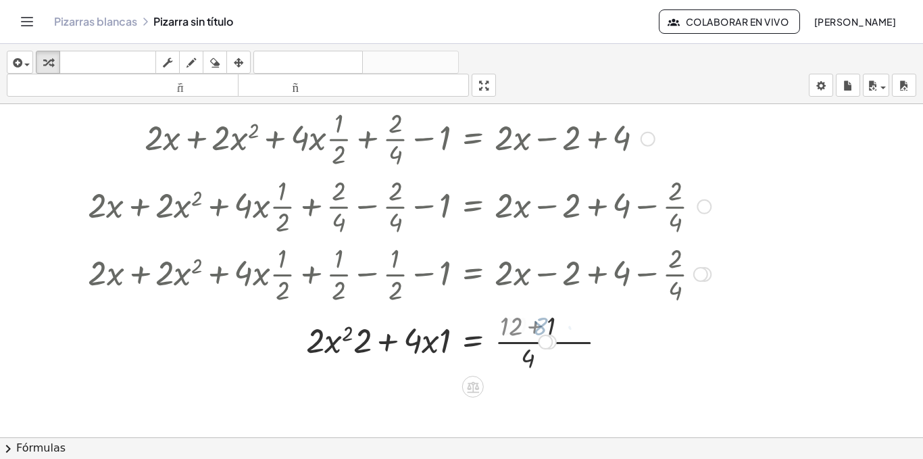
click at [563, 327] on div at bounding box center [399, 341] width 636 height 68
click at [430, 342] on div at bounding box center [399, 341] width 636 height 68
drag, startPoint x: 351, startPoint y: 330, endPoint x: 552, endPoint y: 360, distance: 204.2
click at [552, 360] on div at bounding box center [399, 341] width 636 height 68
drag, startPoint x: 343, startPoint y: 328, endPoint x: 483, endPoint y: 333, distance: 139.9
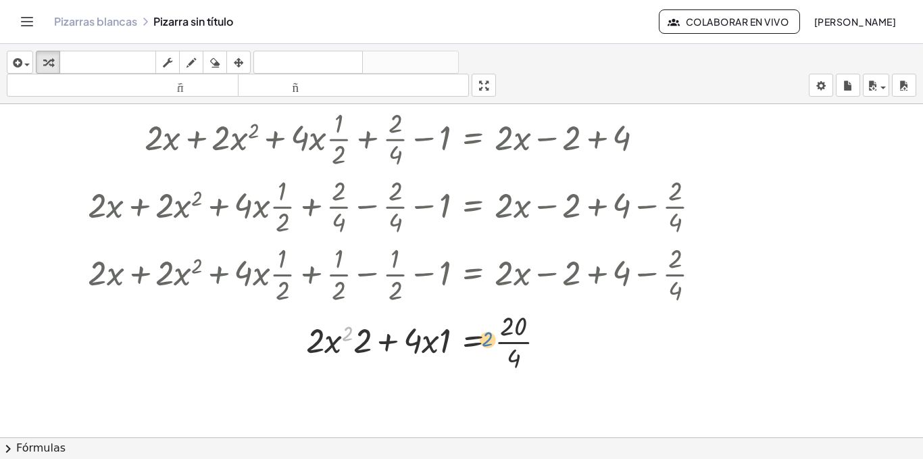
click at [483, 333] on div at bounding box center [399, 341] width 636 height 68
drag, startPoint x: 432, startPoint y: 342, endPoint x: 442, endPoint y: 347, distance: 11.5
drag, startPoint x: 442, startPoint y: 347, endPoint x: 434, endPoint y: 349, distance: 8.9
click at [434, 349] on div at bounding box center [399, 341] width 636 height 68
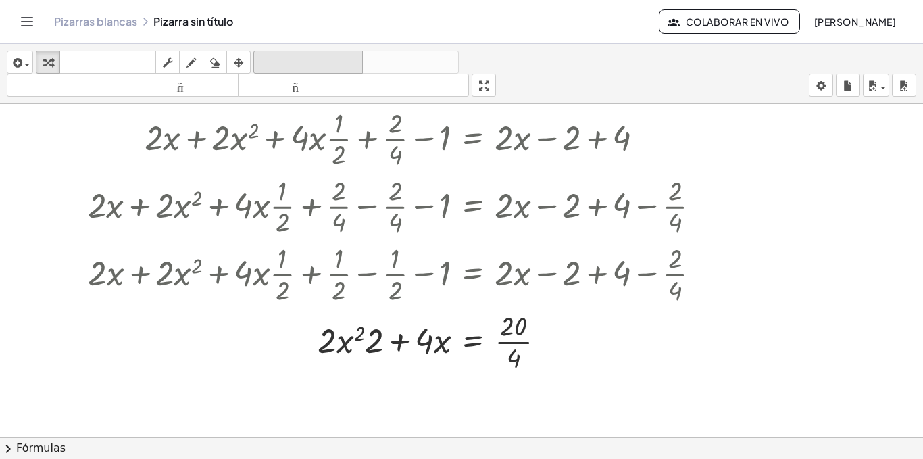
click at [350, 67] on font "deshacer" at bounding box center [308, 62] width 103 height 13
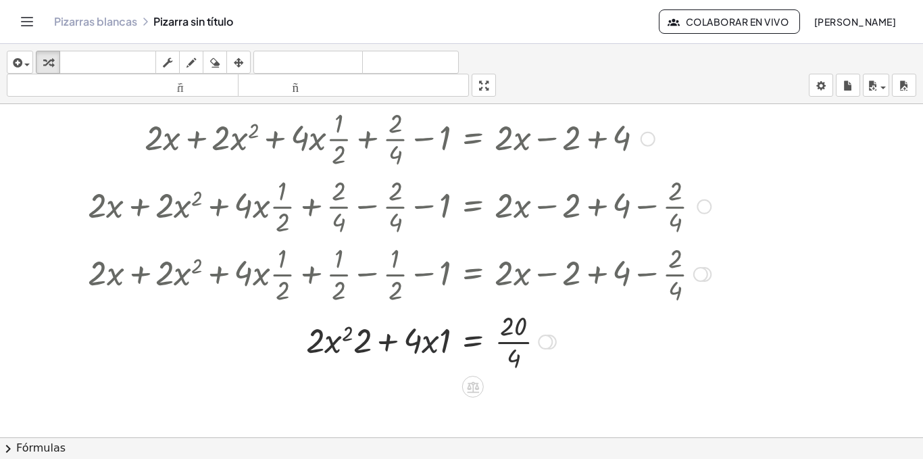
click at [434, 344] on div at bounding box center [394, 341] width 648 height 68
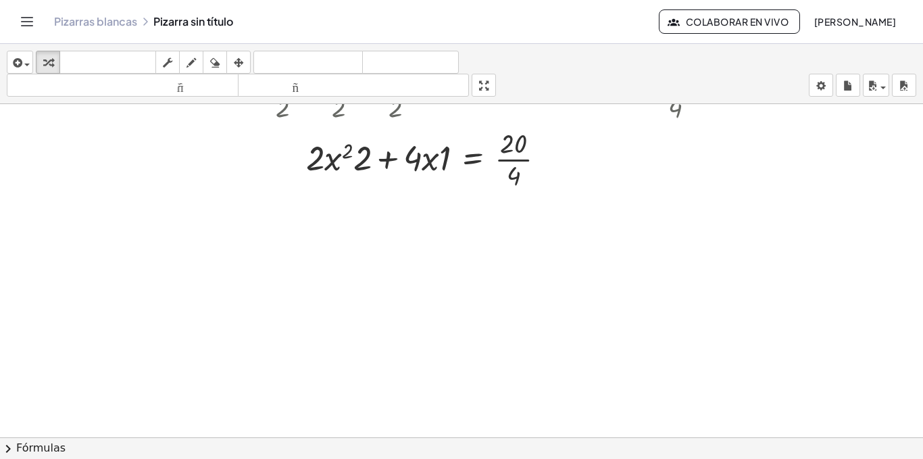
scroll to position [666, 0]
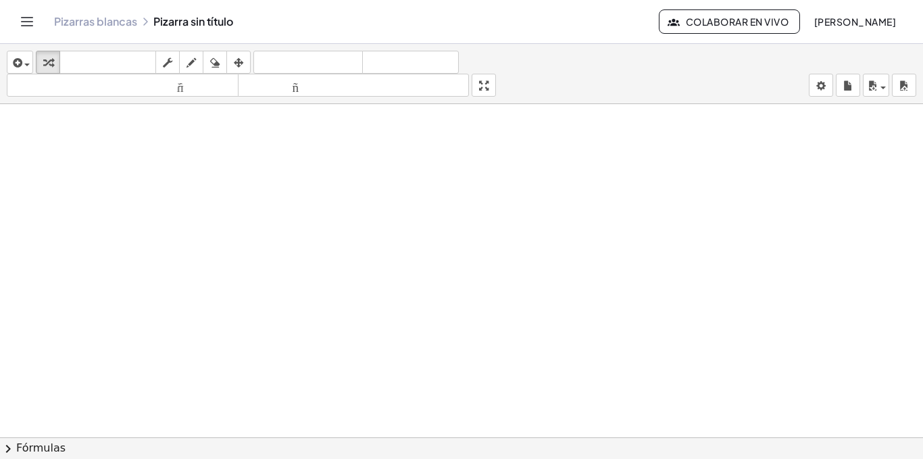
click at [425, 186] on div at bounding box center [461, 104] width 923 height 1332
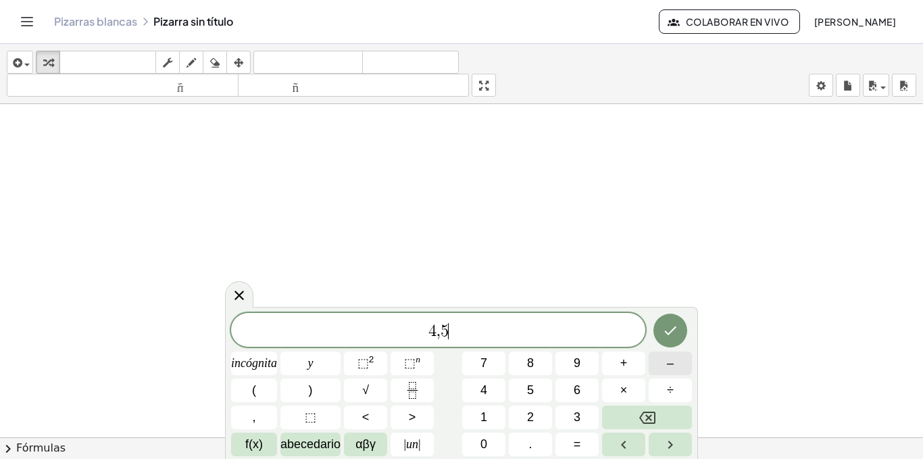
click at [668, 362] on font "–" at bounding box center [670, 363] width 7 height 14
click at [407, 394] on icon "Fracción" at bounding box center [412, 390] width 17 height 17
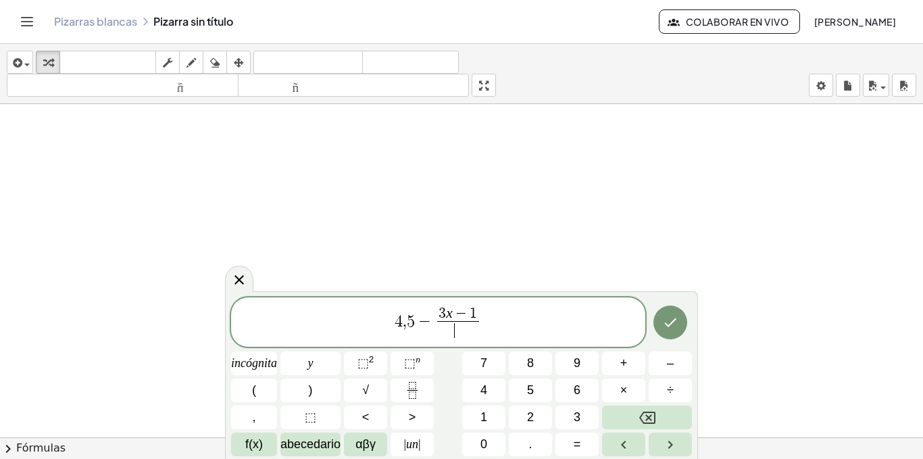
click at [462, 332] on span "​" at bounding box center [458, 330] width 42 height 18
click at [497, 322] on span "4 , 5 − 3 x − 1 2 ​ ​" at bounding box center [438, 323] width 414 height 36
click at [376, 413] on button "<" at bounding box center [365, 417] width 43 height 24
click at [680, 360] on button "–" at bounding box center [669, 363] width 43 height 24
click at [421, 385] on button "Fracción" at bounding box center [411, 390] width 43 height 24
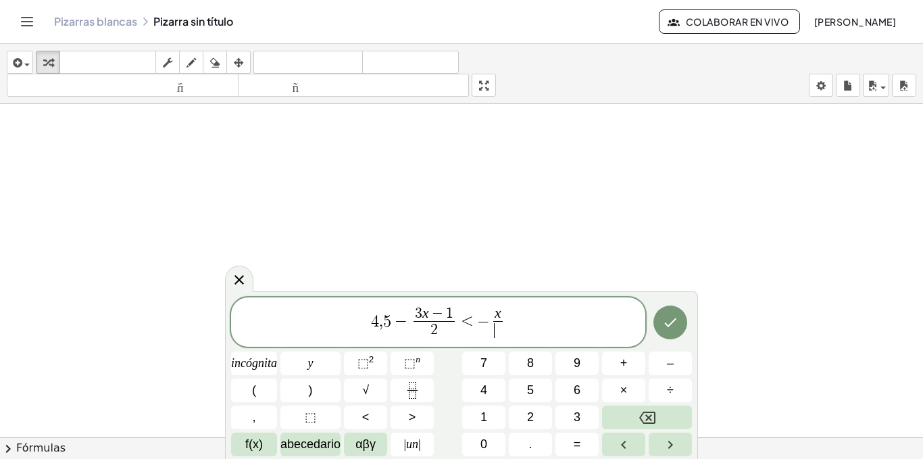
click at [499, 326] on span "​" at bounding box center [497, 330] width 9 height 18
click at [665, 319] on icon "Hecho" at bounding box center [670, 322] width 16 height 16
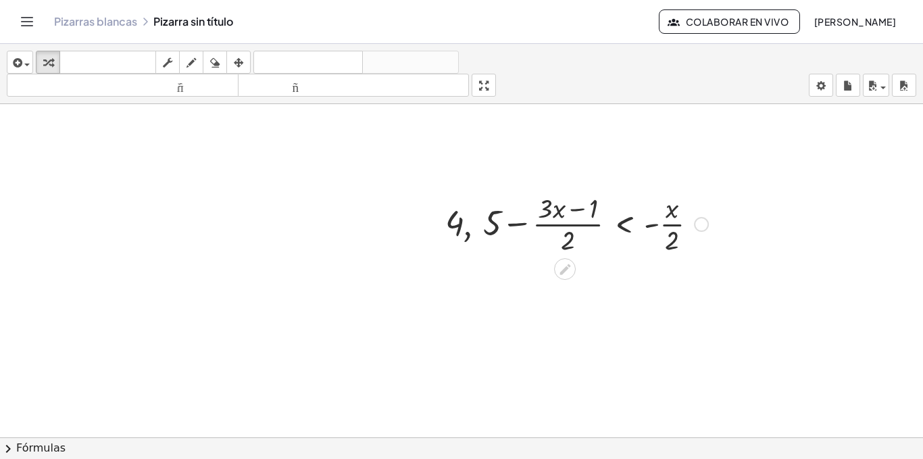
click at [550, 211] on div at bounding box center [576, 223] width 276 height 68
click at [561, 215] on div at bounding box center [576, 223] width 276 height 68
click at [511, 226] on div at bounding box center [576, 223] width 276 height 68
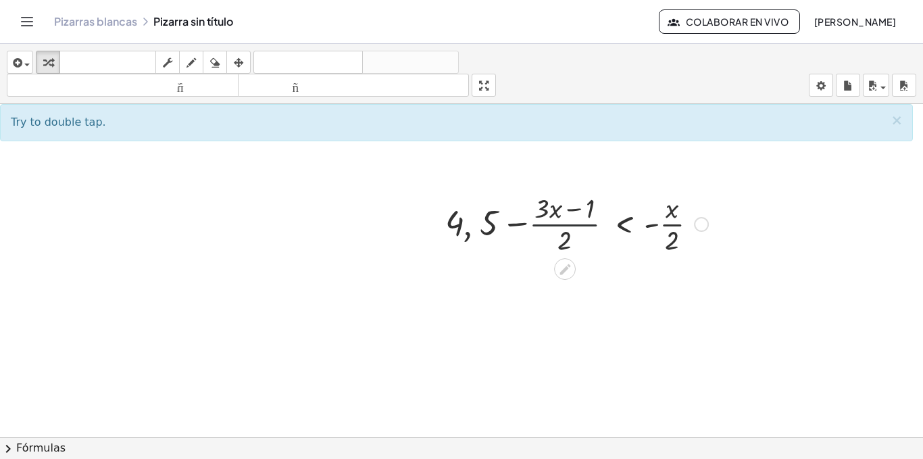
click at [571, 220] on div at bounding box center [576, 223] width 276 height 68
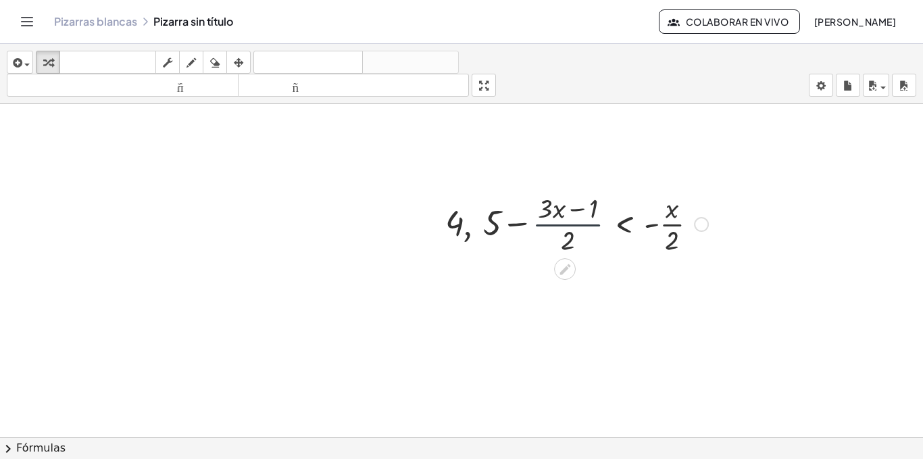
click at [571, 220] on div at bounding box center [576, 223] width 276 height 68
click at [579, 209] on div at bounding box center [576, 223] width 276 height 68
drag, startPoint x: 579, startPoint y: 209, endPoint x: 572, endPoint y: 236, distance: 27.2
click at [572, 236] on div at bounding box center [576, 223] width 276 height 68
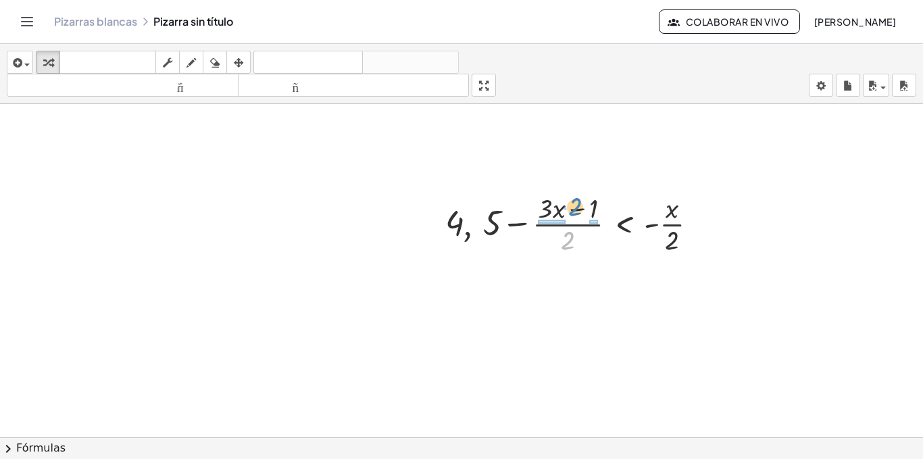
drag, startPoint x: 572, startPoint y: 236, endPoint x: 588, endPoint y: 188, distance: 50.0
click at [588, 188] on div "· 2 , 4 , + 5 − · ( + · 3 · x − 1 ) · 2 < - · x · 2" at bounding box center [571, 223] width 293 height 74
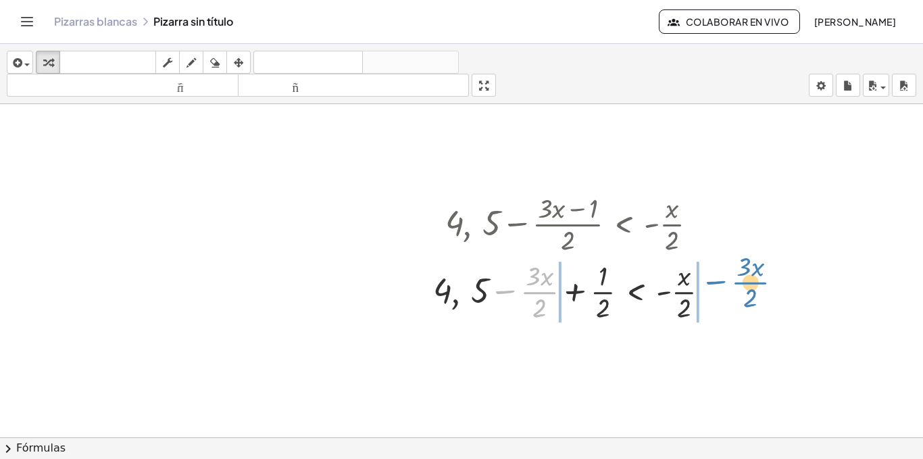
drag, startPoint x: 536, startPoint y: 295, endPoint x: 761, endPoint y: 286, distance: 225.1
drag, startPoint x: 557, startPoint y: 289, endPoint x: 746, endPoint y: 285, distance: 189.2
click at [746, 285] on div "+ · 2 · x + · 2 · ( + x + · 1 · 2 ) 2 − 1 = + · 2 · ( + x − 1 ) + 4 + · 2 · x +…" at bounding box center [461, 104] width 923 height 1332
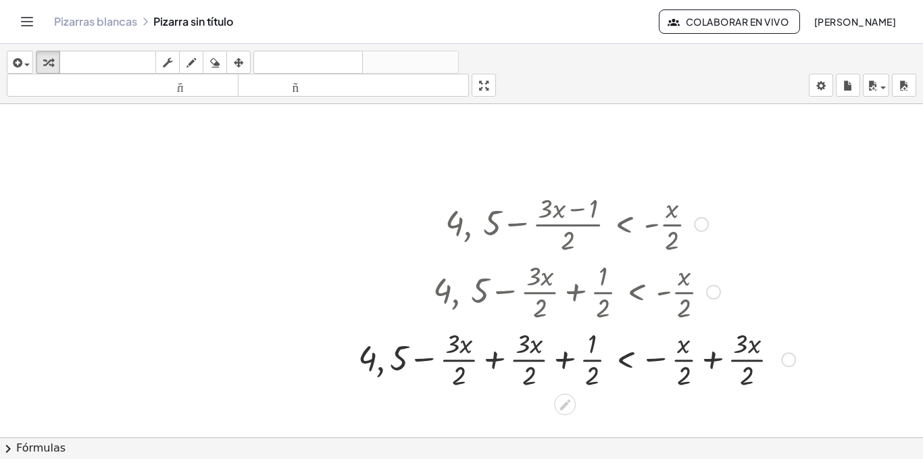
click at [498, 354] on div at bounding box center [576, 358] width 451 height 68
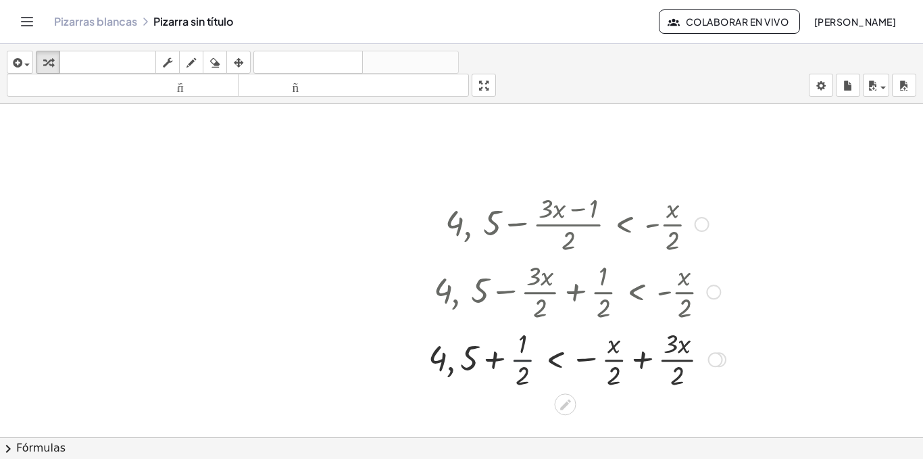
click at [514, 360] on div at bounding box center [576, 358] width 311 height 68
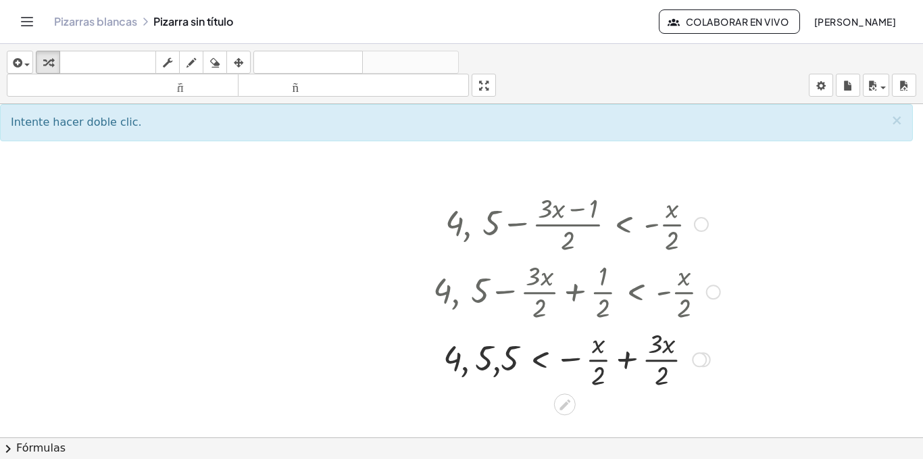
click at [494, 365] on div at bounding box center [576, 358] width 301 height 68
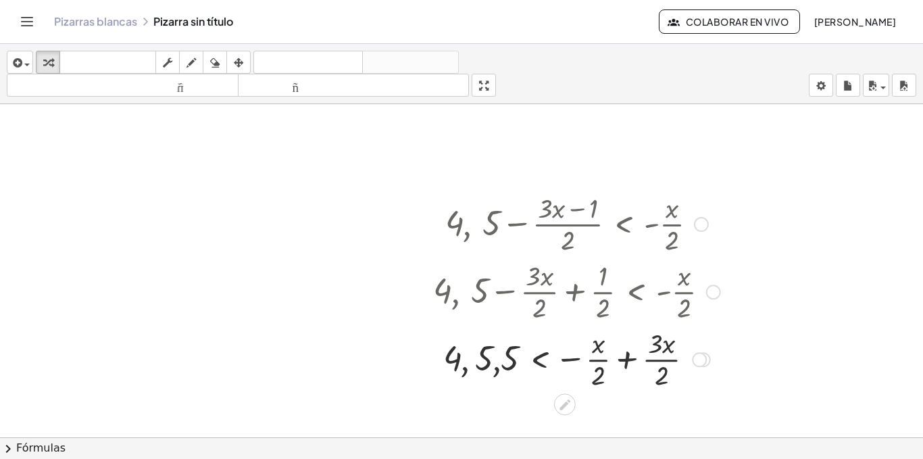
click at [494, 365] on div at bounding box center [576, 358] width 301 height 68
click at [315, 56] on font "deshacer" at bounding box center [308, 62] width 103 height 13
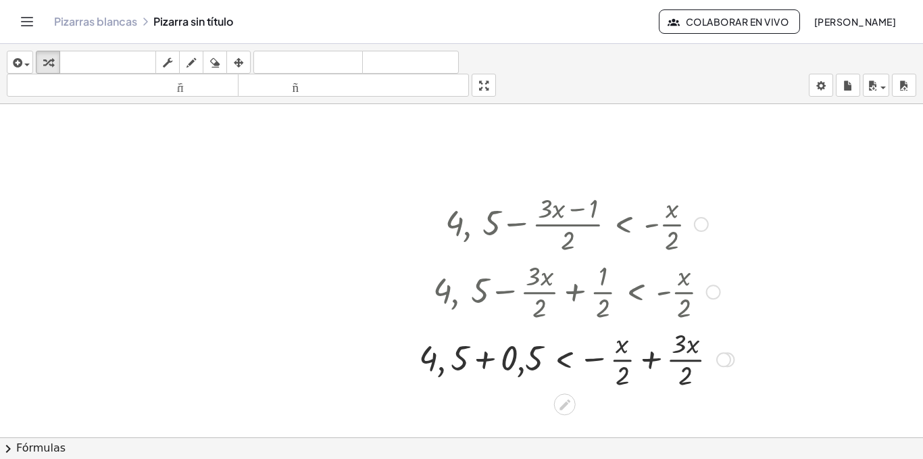
click at [489, 356] on div at bounding box center [576, 358] width 328 height 68
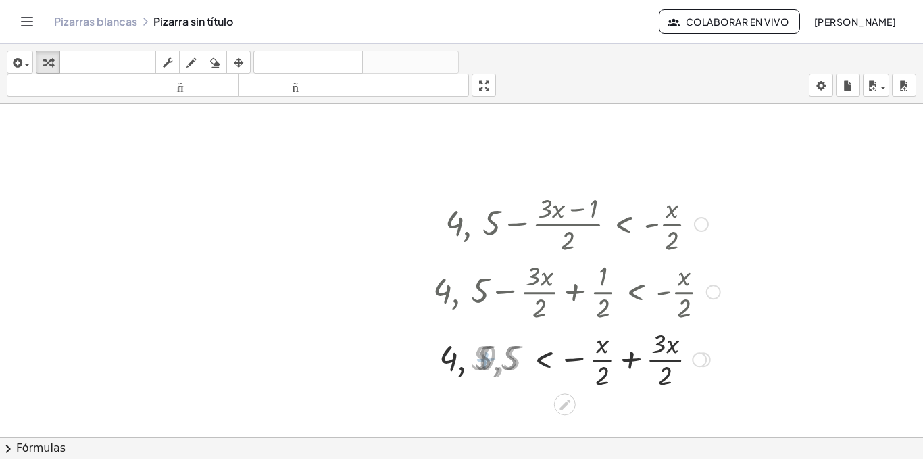
click at [489, 356] on div at bounding box center [576, 358] width 301 height 68
click at [496, 351] on div at bounding box center [576, 358] width 301 height 68
click at [495, 371] on div at bounding box center [576, 358] width 301 height 68
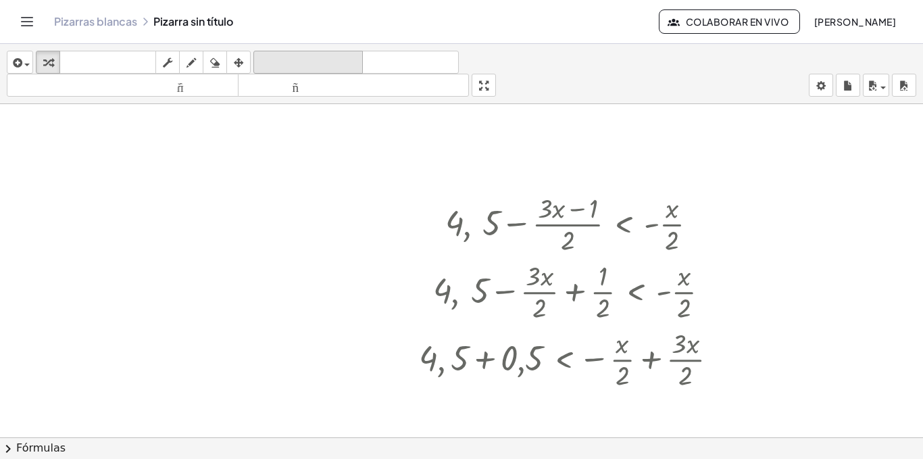
click at [336, 68] on font "deshacer" at bounding box center [308, 62] width 103 height 13
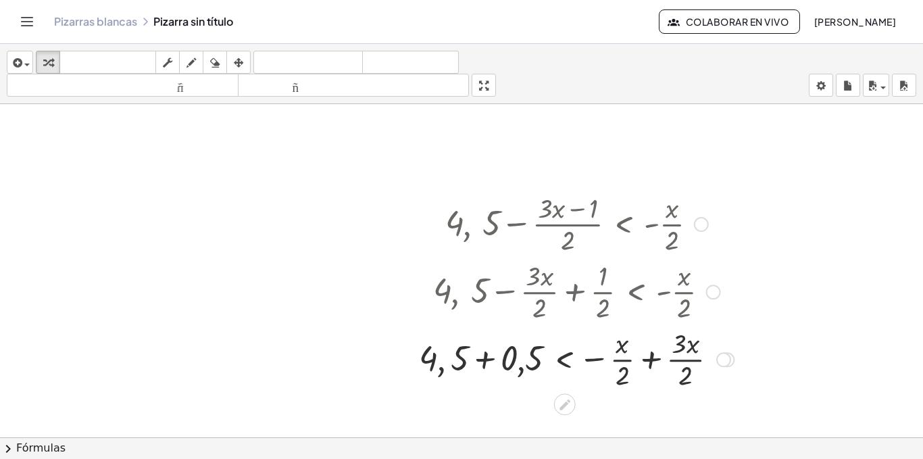
click at [644, 358] on div at bounding box center [576, 358] width 328 height 68
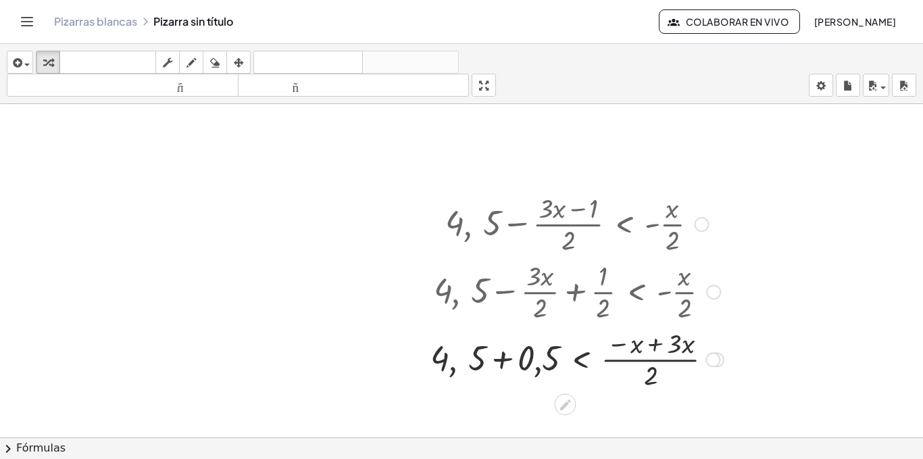
click at [644, 358] on div at bounding box center [576, 358] width 307 height 68
click at [657, 343] on div at bounding box center [576, 358] width 307 height 68
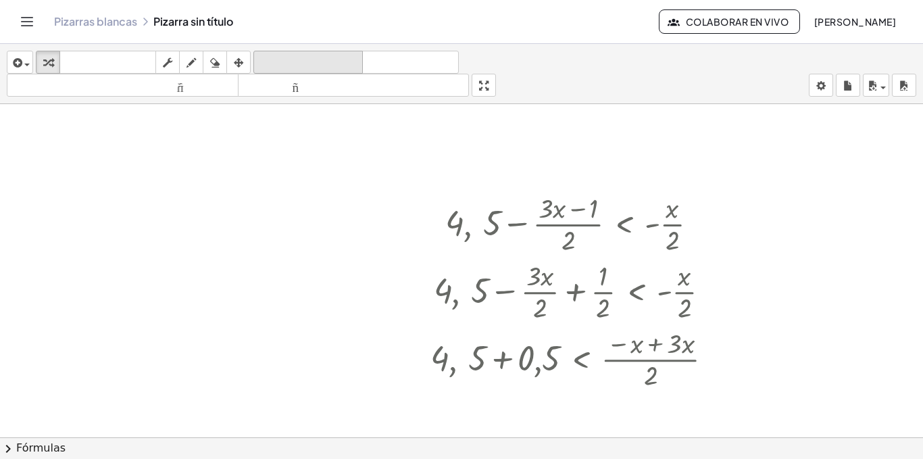
click at [350, 69] on icon "deshacer" at bounding box center [308, 63] width 103 height 16
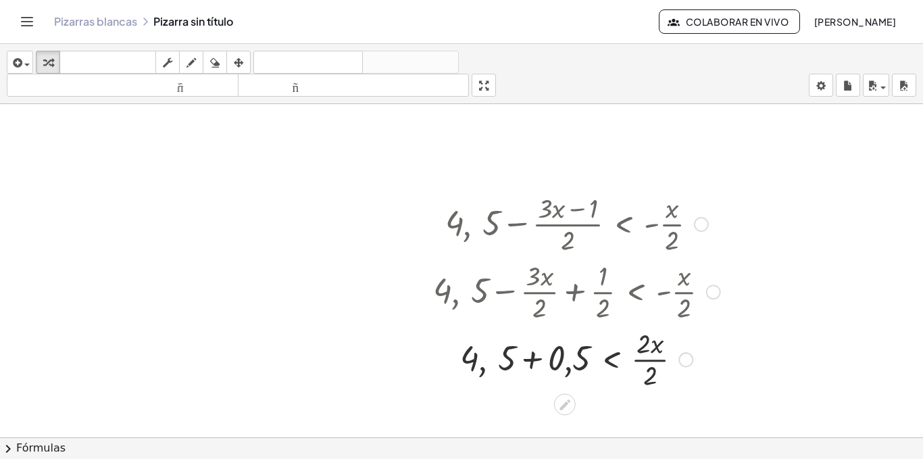
click at [530, 357] on div at bounding box center [576, 358] width 301 height 68
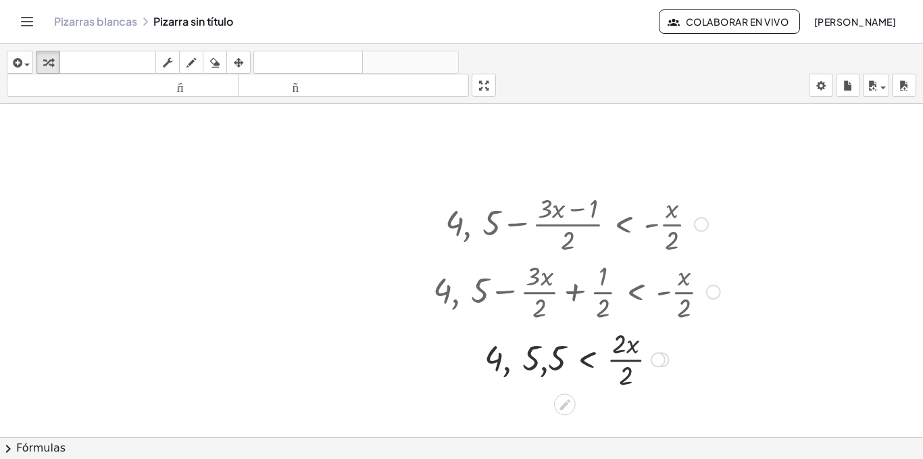
click at [530, 357] on div at bounding box center [576, 358] width 301 height 68
click at [547, 372] on div at bounding box center [576, 358] width 301 height 68
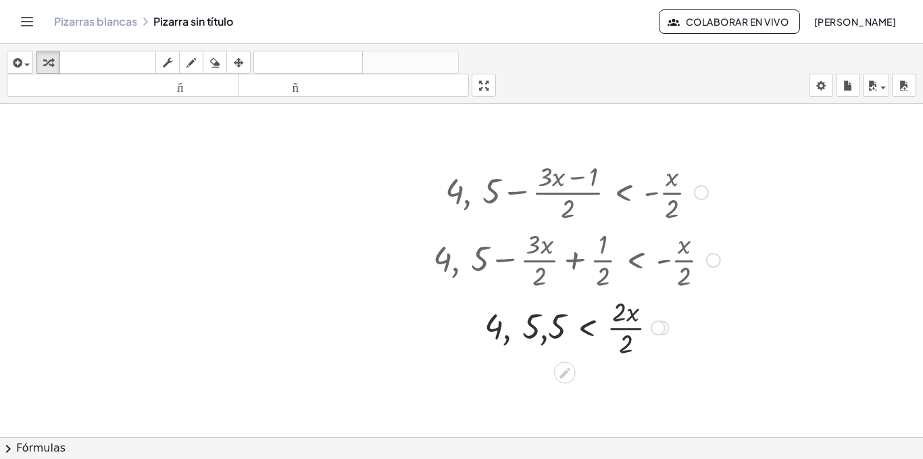
scroll to position [698, 0]
click at [597, 327] on div at bounding box center [576, 326] width 301 height 68
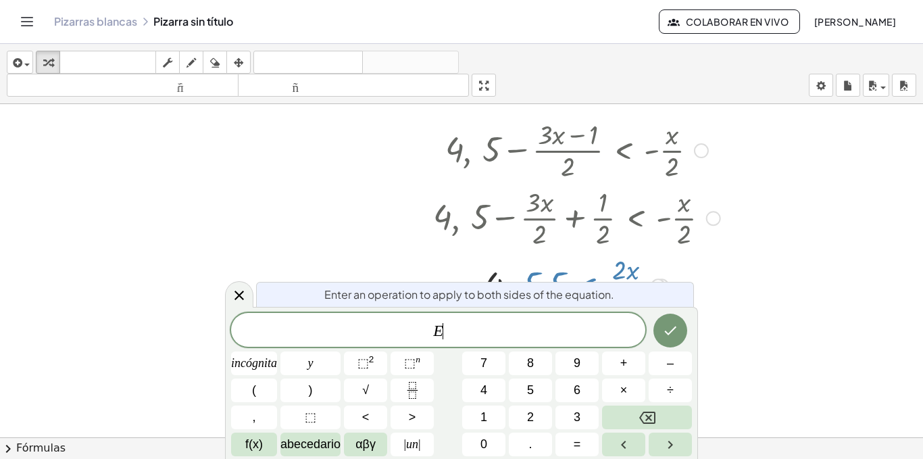
scroll to position [741, 0]
click at [742, 301] on div at bounding box center [461, 29] width 923 height 1332
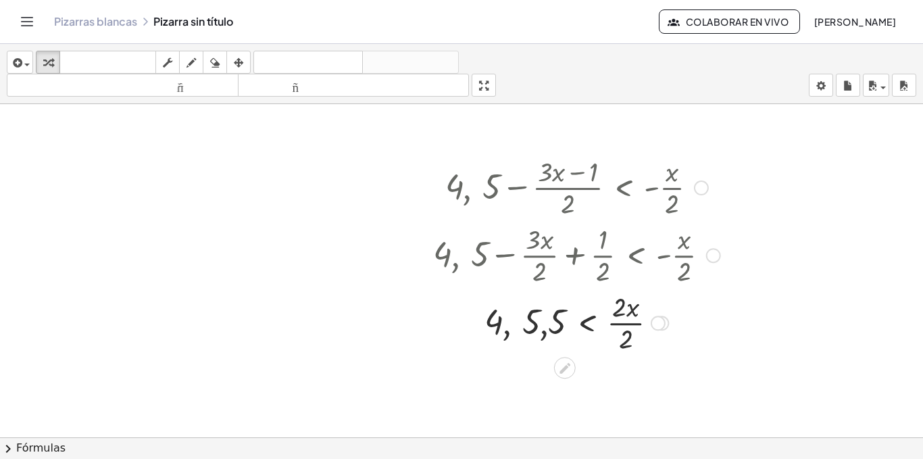
scroll to position [698, 0]
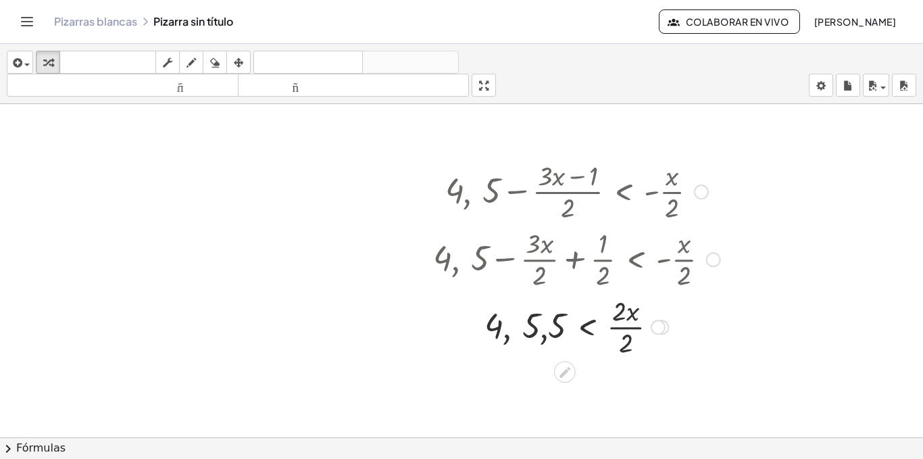
click at [631, 309] on div at bounding box center [576, 326] width 301 height 68
drag, startPoint x: 620, startPoint y: 351, endPoint x: 569, endPoint y: 342, distance: 52.2
click at [569, 342] on div at bounding box center [576, 326] width 301 height 68
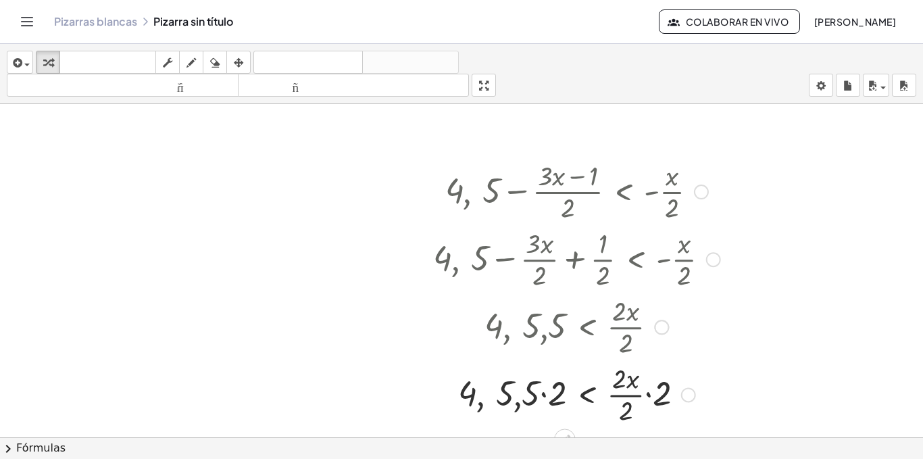
click at [642, 399] on div at bounding box center [576, 393] width 301 height 68
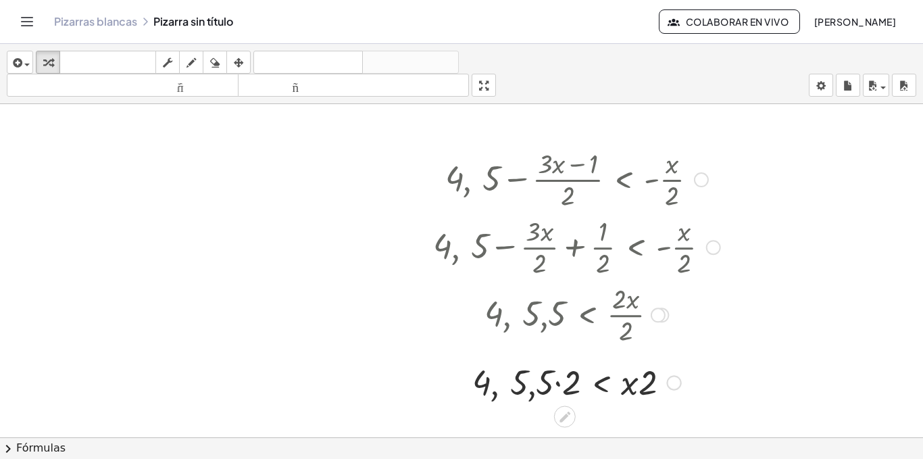
scroll to position [713, 0]
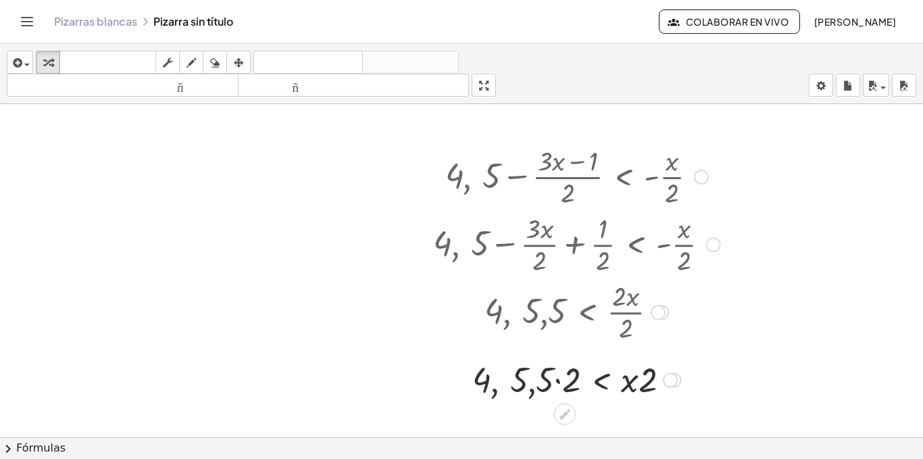
click at [552, 382] on div at bounding box center [576, 378] width 301 height 46
click at [553, 382] on div at bounding box center [576, 378] width 301 height 46
click at [558, 383] on div at bounding box center [576, 378] width 301 height 46
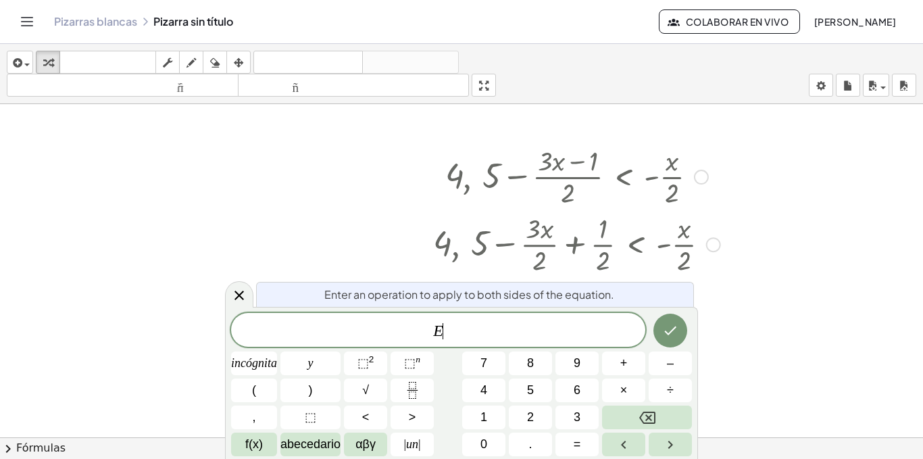
scroll to position [741, 0]
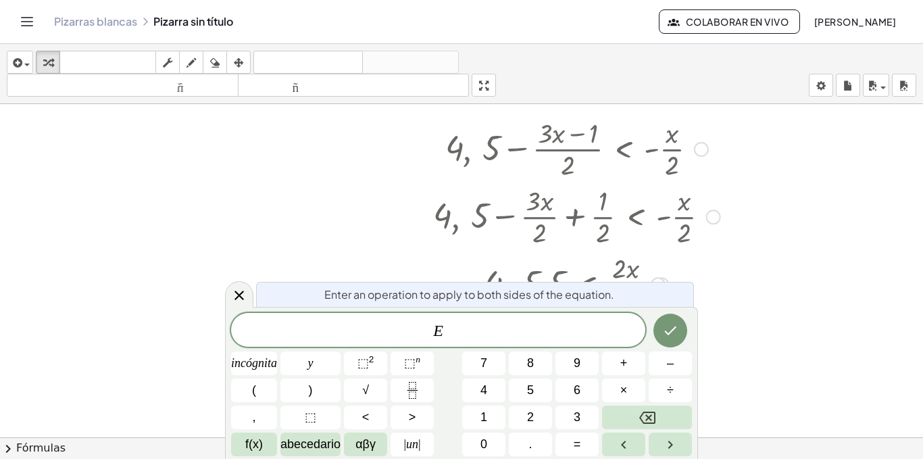
click at [696, 322] on div "Enter an operation to apply to both sides of the equation. E ​ incógnita y ⬚ 2 …" at bounding box center [461, 383] width 473 height 152
click at [733, 330] on div at bounding box center [576, 351] width 347 height 46
click at [770, 262] on div at bounding box center [461, 29] width 923 height 1332
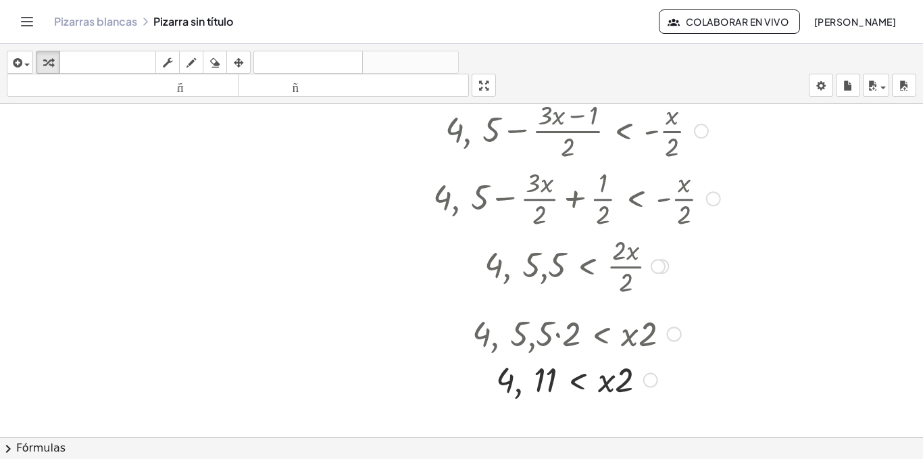
scroll to position [776, 0]
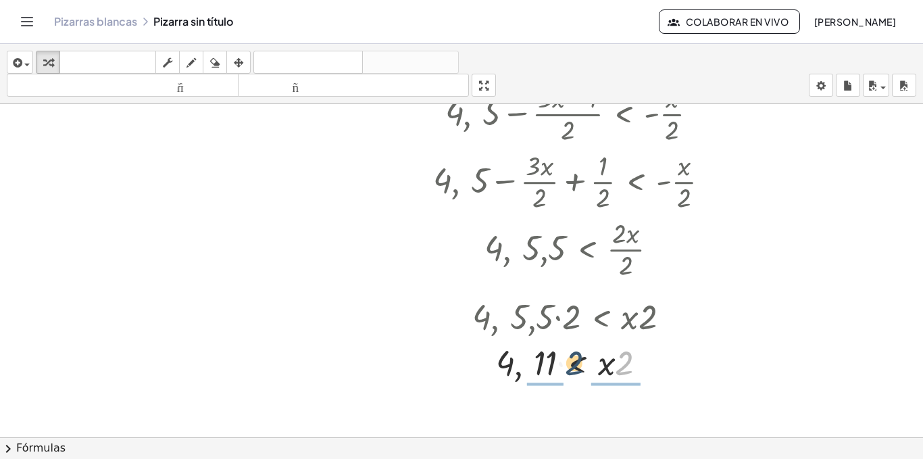
drag, startPoint x: 627, startPoint y: 356, endPoint x: 542, endPoint y: 360, distance: 85.9
click at [542, 360] on div at bounding box center [576, 361] width 301 height 46
click at [615, 359] on div at bounding box center [576, 362] width 301 height 68
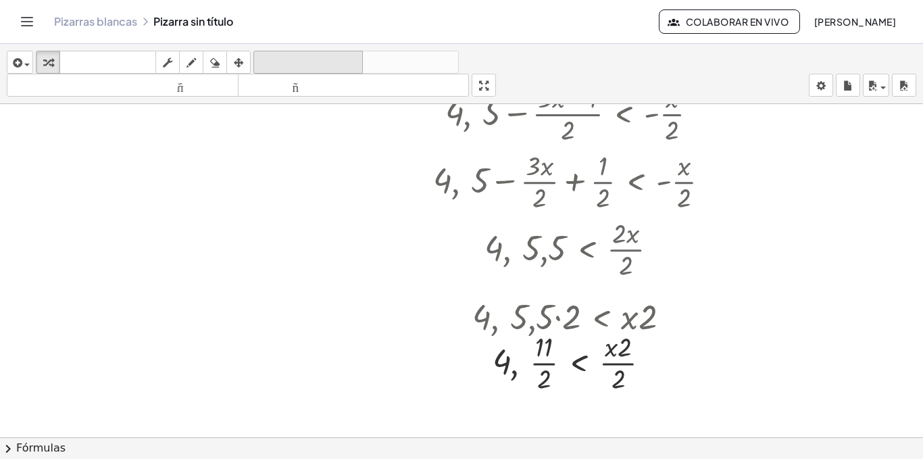
click at [330, 74] on button "tamaño_del_formato más grande" at bounding box center [354, 85] width 232 height 23
click at [336, 55] on icon "deshacer" at bounding box center [308, 63] width 103 height 16
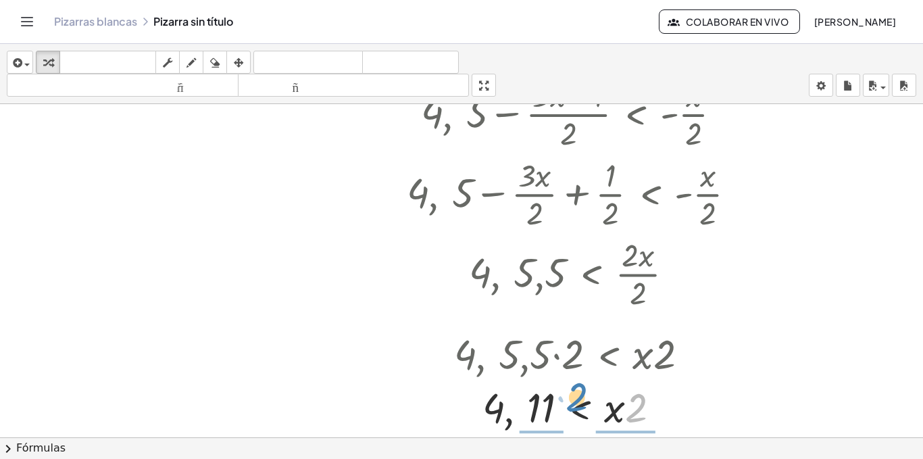
drag, startPoint x: 637, startPoint y: 424, endPoint x: 569, endPoint y: 419, distance: 68.4
click at [569, 419] on div at bounding box center [576, 406] width 353 height 54
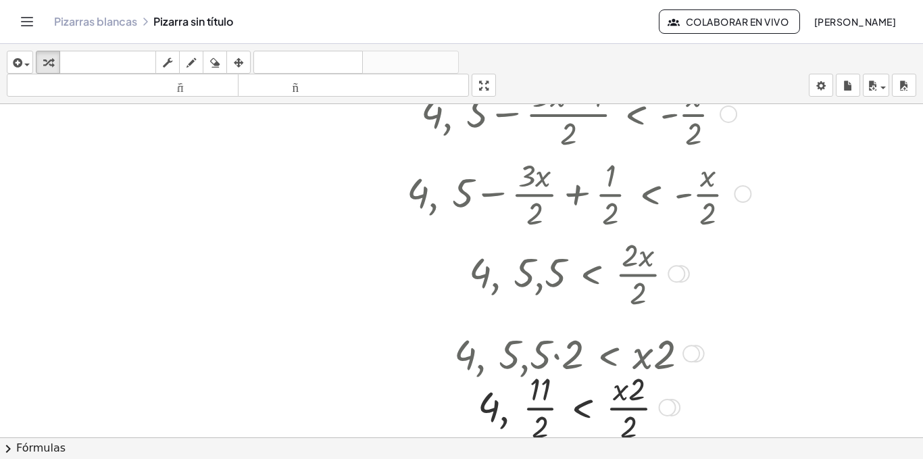
click at [625, 410] on div at bounding box center [576, 406] width 353 height 80
click at [636, 390] on div at bounding box center [576, 406] width 353 height 80
click at [631, 401] on div at bounding box center [576, 406] width 353 height 80
click at [627, 409] on div at bounding box center [576, 406] width 353 height 80
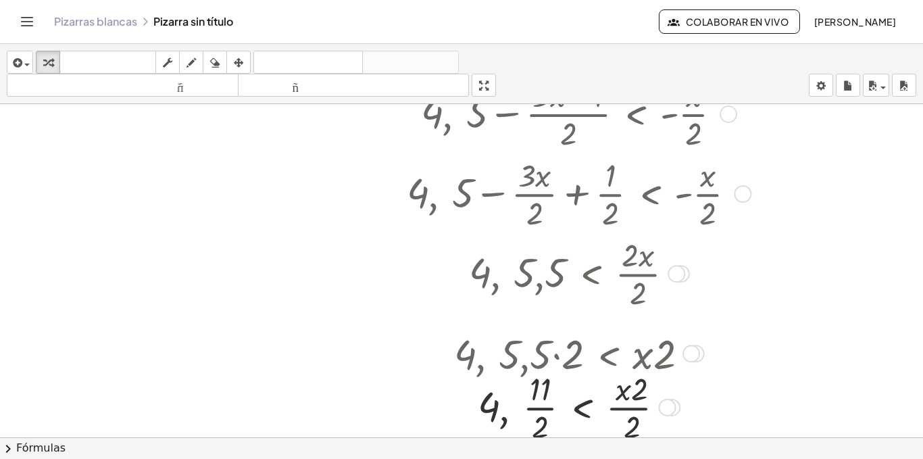
click at [627, 409] on div at bounding box center [576, 406] width 353 height 80
